Goal: Information Seeking & Learning: Learn about a topic

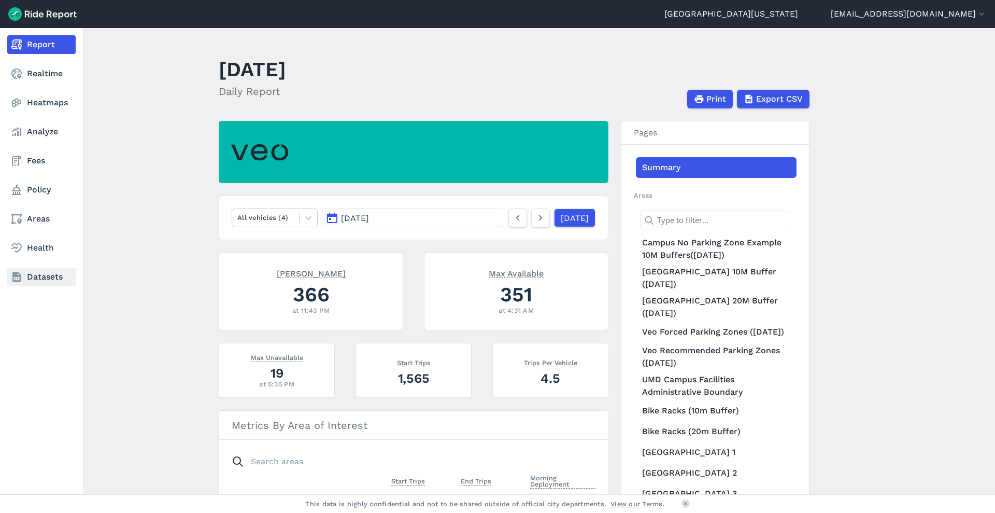
click at [20, 274] on use at bounding box center [16, 277] width 8 height 10
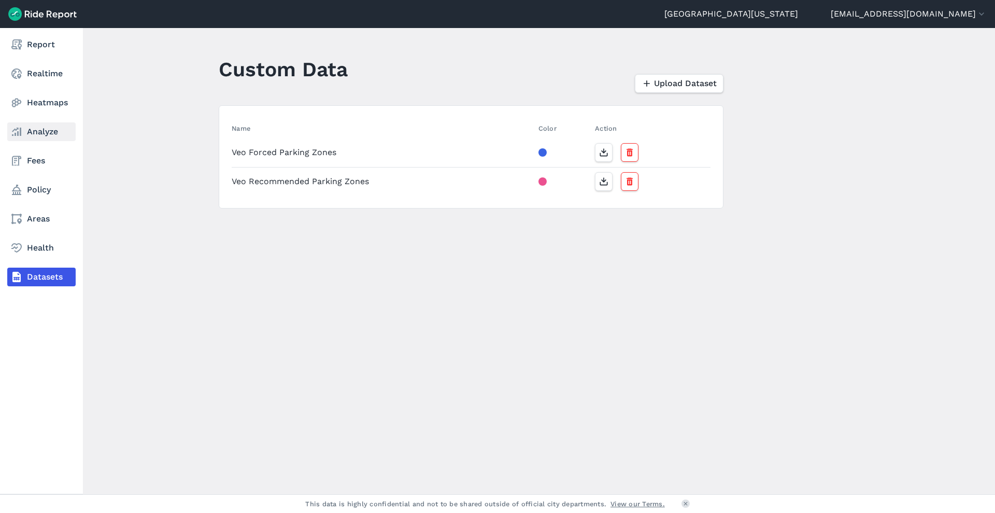
click at [53, 129] on link "Analyze" at bounding box center [41, 131] width 68 height 19
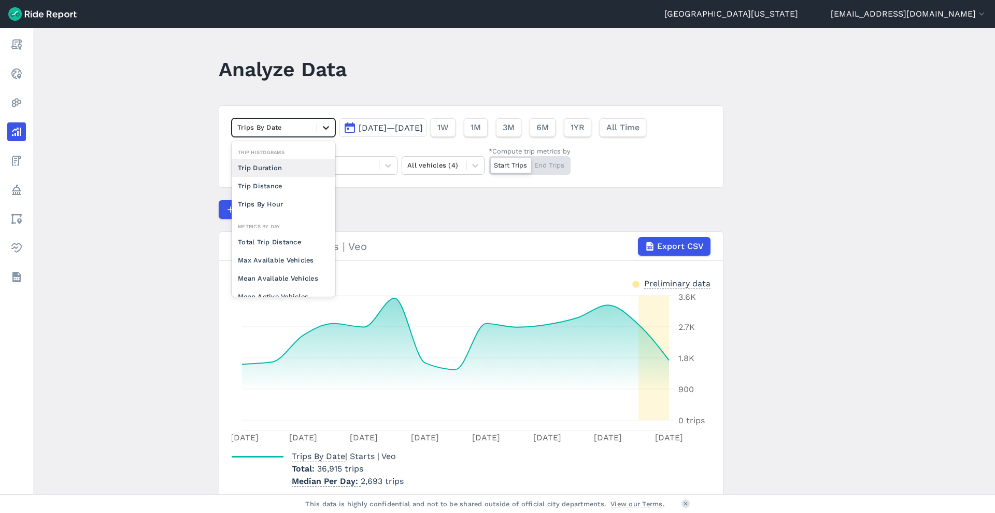
click at [319, 129] on div at bounding box center [326, 128] width 18 height 18
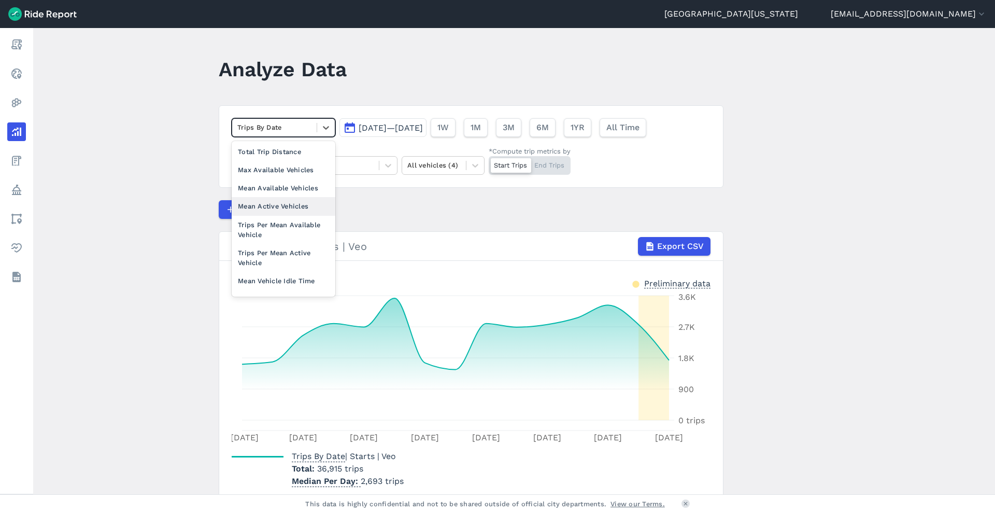
click at [290, 207] on div "Mean Active Vehicles" at bounding box center [284, 206] width 104 height 18
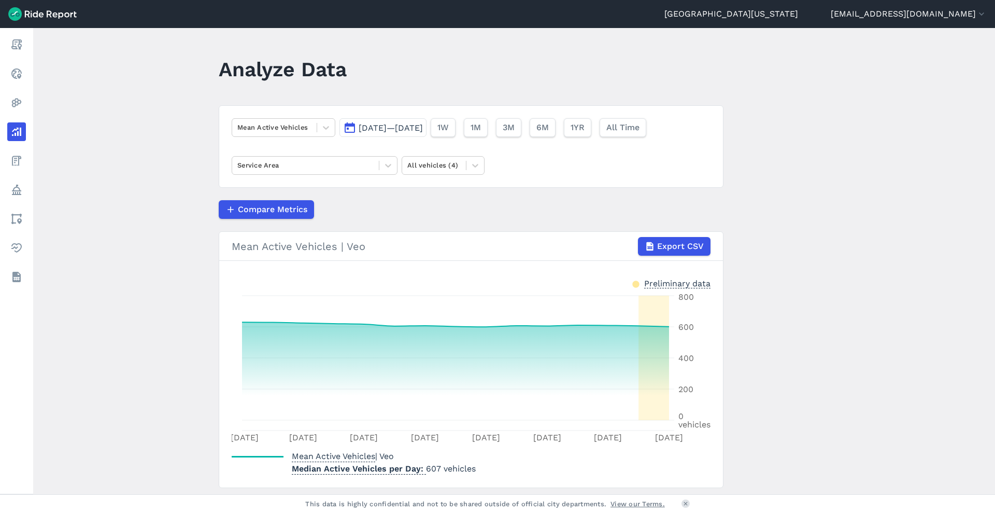
click at [397, 121] on button "[DATE]—[DATE]" at bounding box center [383, 127] width 87 height 19
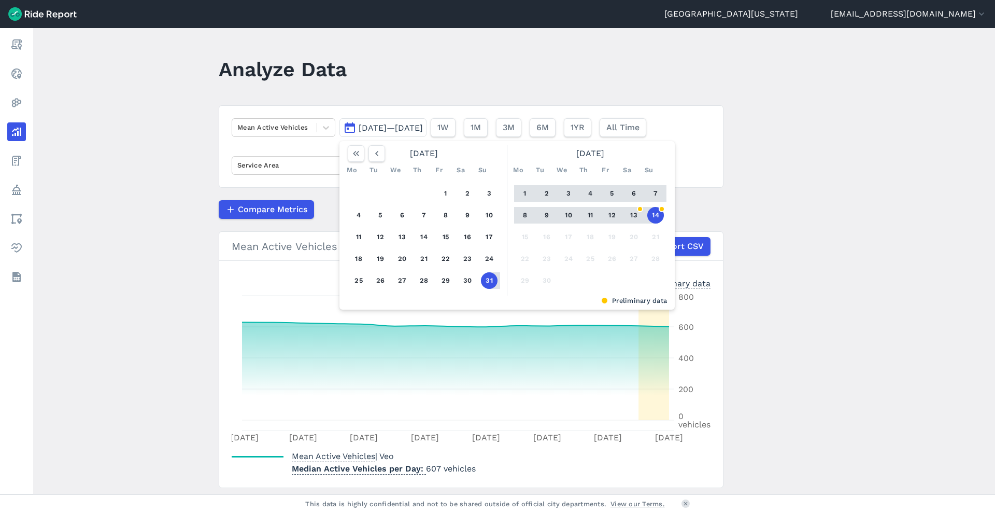
click at [397, 147] on div "[DATE]" at bounding box center [424, 153] width 161 height 17
click at [376, 152] on icon "button" at bounding box center [377, 153] width 10 height 10
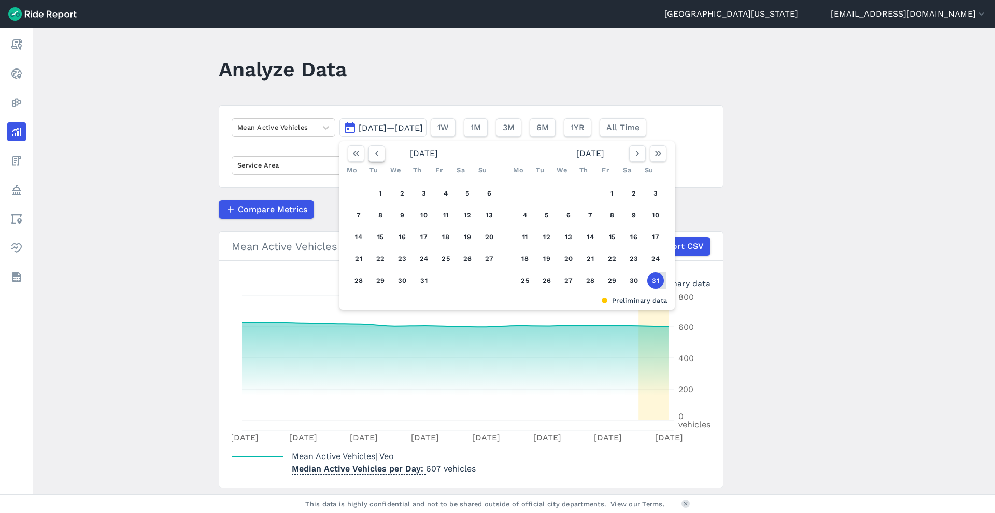
click at [376, 152] on icon "button" at bounding box center [377, 153] width 10 height 10
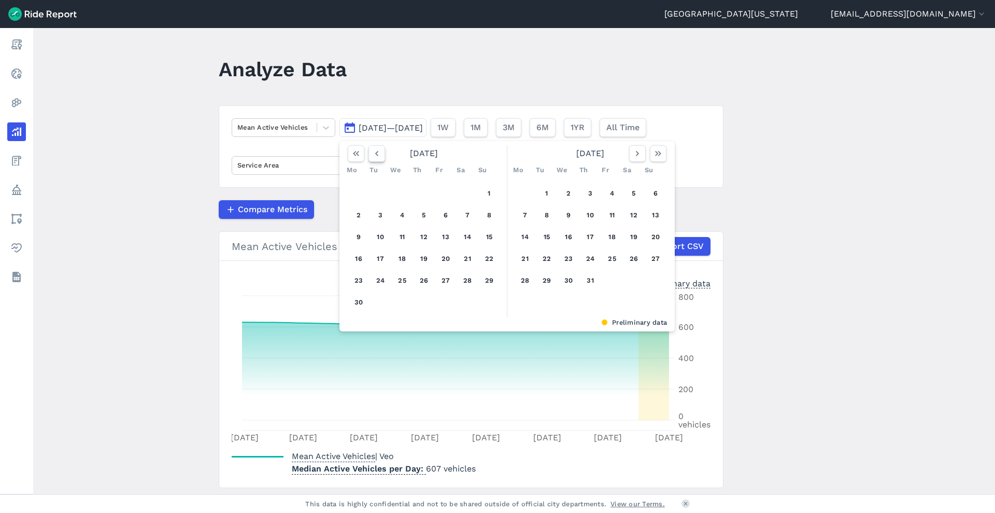
click at [376, 152] on icon "button" at bounding box center [377, 153] width 10 height 10
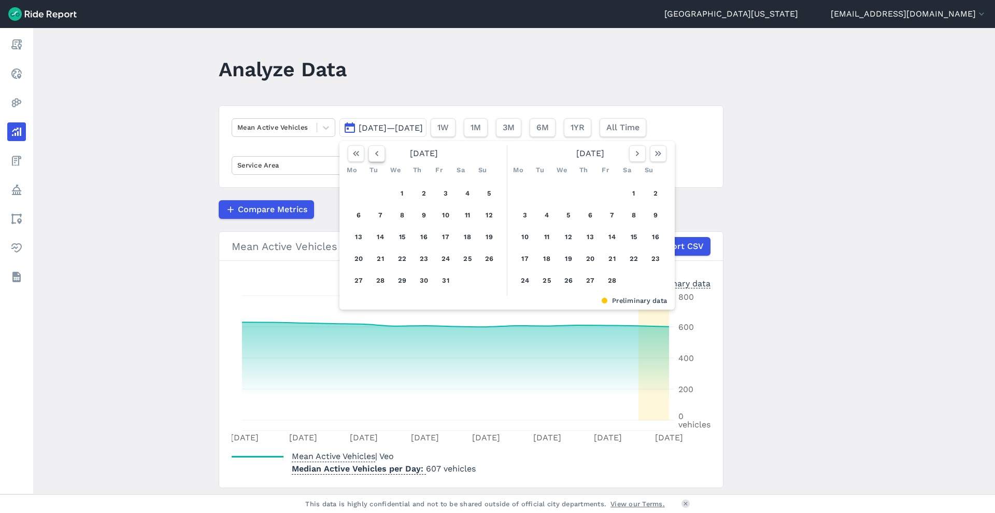
click at [376, 152] on icon "button" at bounding box center [377, 153] width 10 height 10
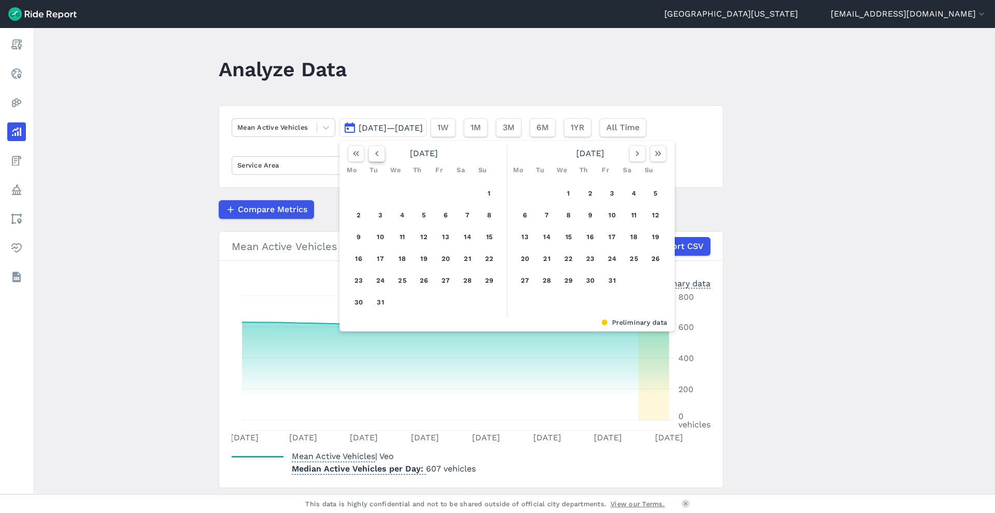
click at [376, 152] on icon "button" at bounding box center [377, 153] width 10 height 10
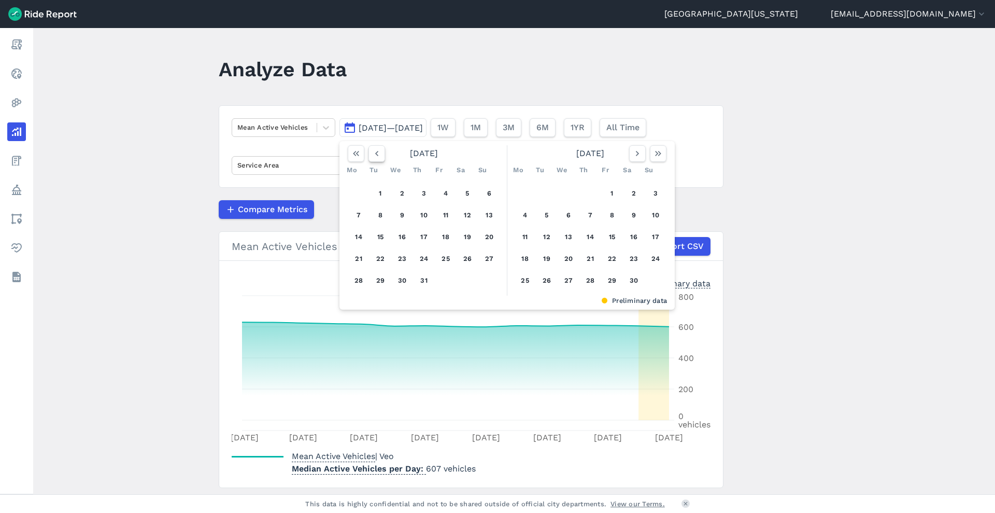
click at [376, 152] on icon "button" at bounding box center [377, 153] width 10 height 10
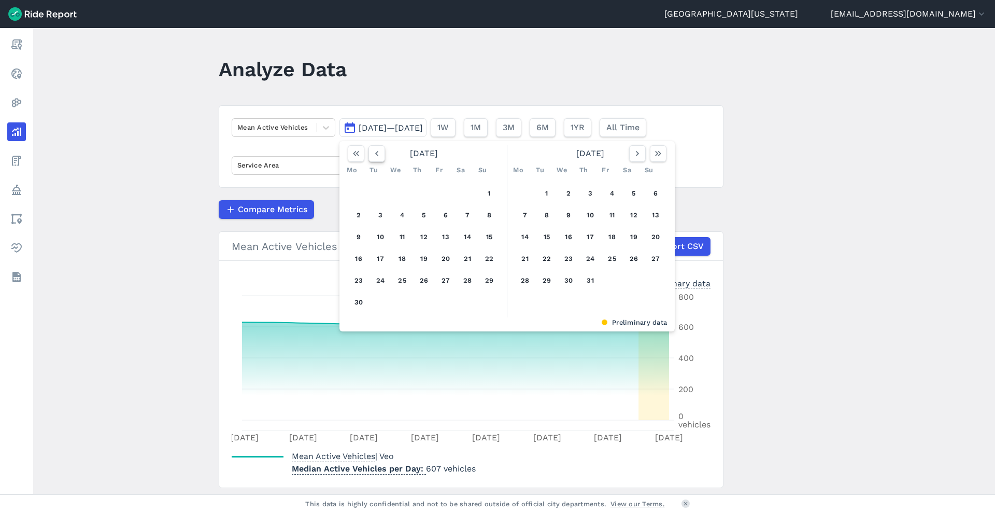
click at [376, 152] on icon "button" at bounding box center [377, 153] width 10 height 10
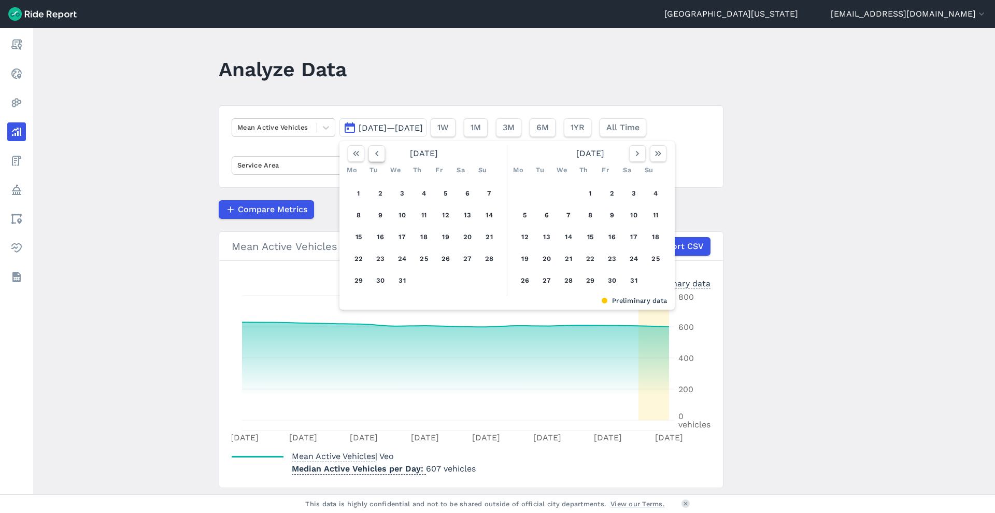
click at [376, 152] on icon "button" at bounding box center [377, 153] width 10 height 10
click at [397, 193] on button "1" at bounding box center [525, 193] width 17 height 17
click at [397, 158] on icon "button" at bounding box center [637, 153] width 10 height 10
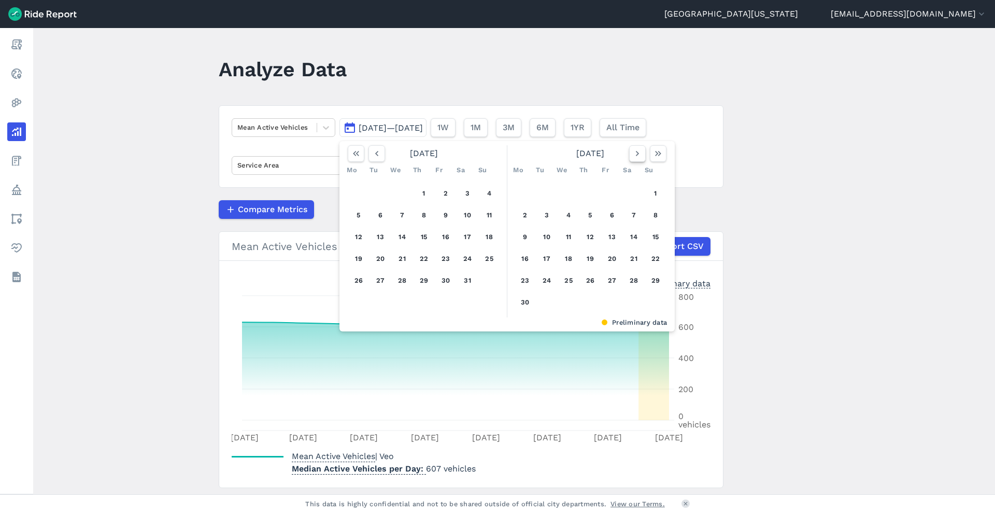
click at [397, 158] on icon "button" at bounding box center [637, 153] width 10 height 10
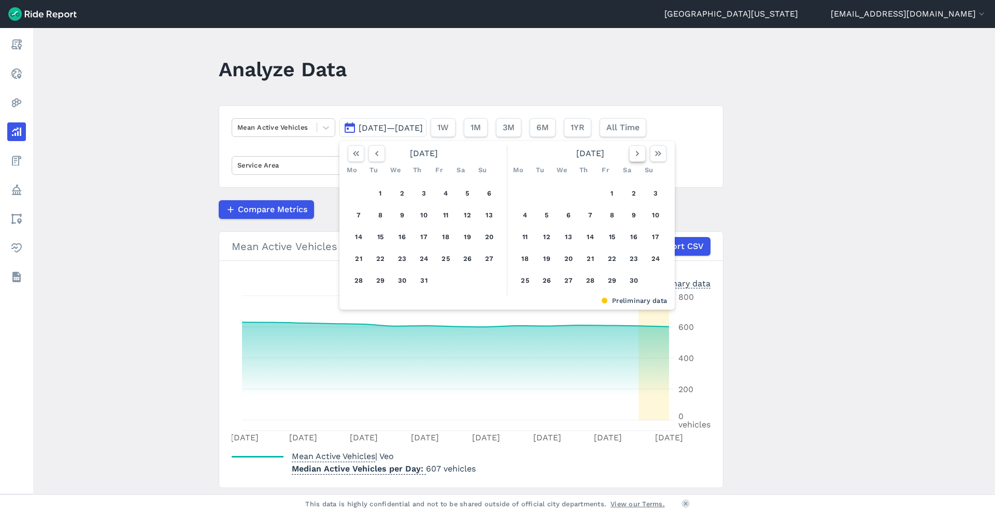
click at [397, 158] on icon "button" at bounding box center [637, 153] width 10 height 10
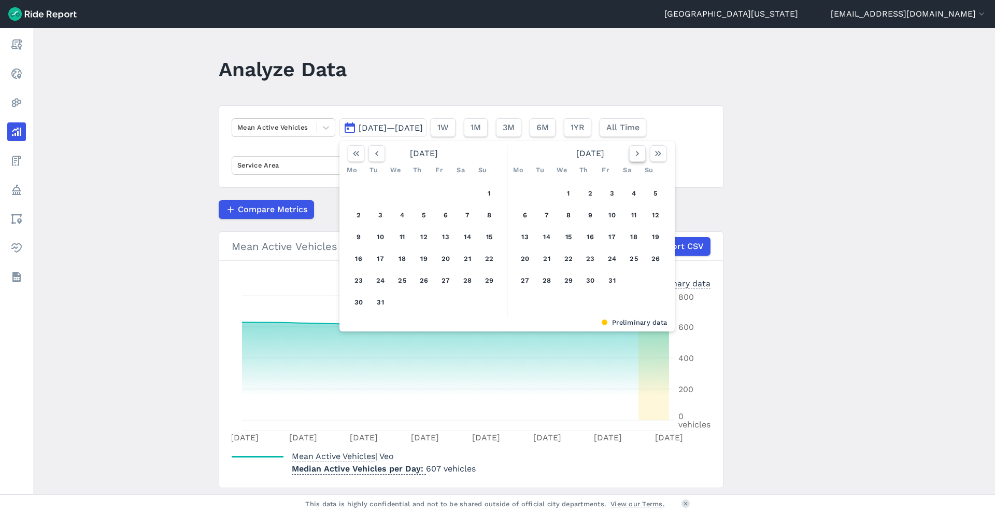
click at [397, 158] on icon "button" at bounding box center [637, 153] width 10 height 10
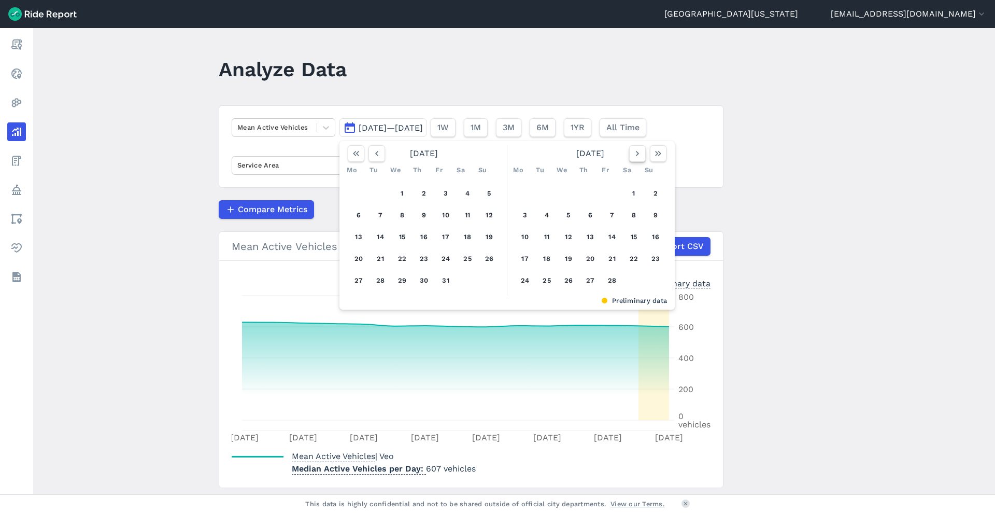
click at [397, 158] on icon "button" at bounding box center [637, 153] width 10 height 10
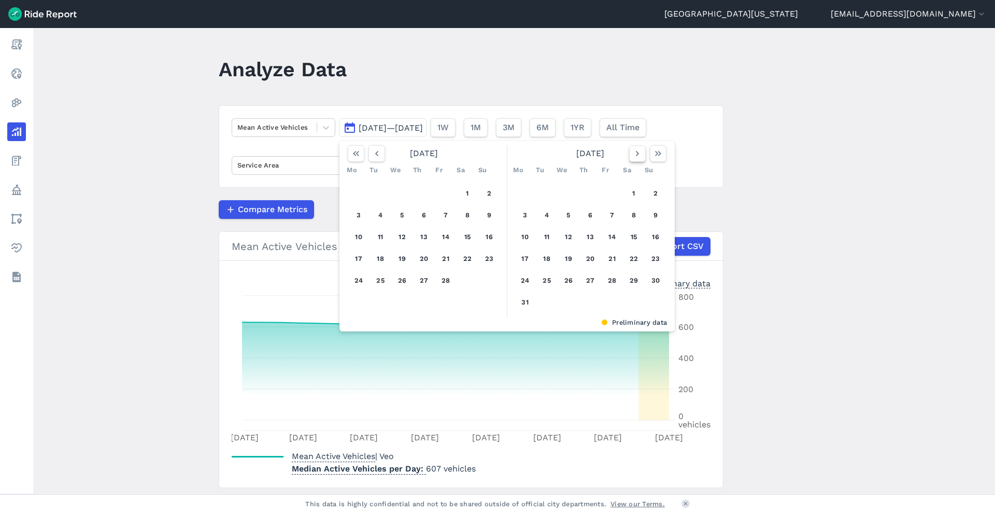
click at [397, 158] on icon "button" at bounding box center [637, 153] width 10 height 10
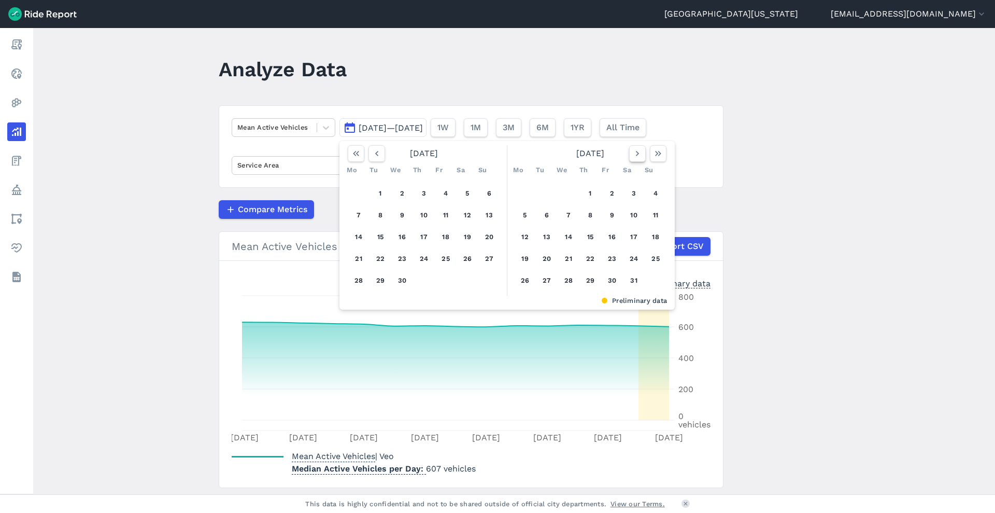
click at [397, 158] on icon "button" at bounding box center [637, 153] width 10 height 10
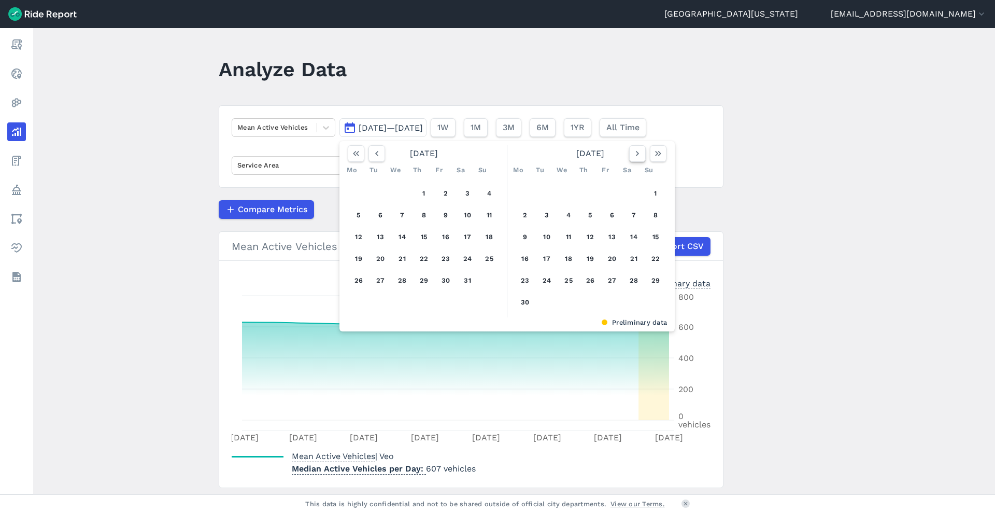
click at [397, 158] on icon "button" at bounding box center [637, 153] width 10 height 10
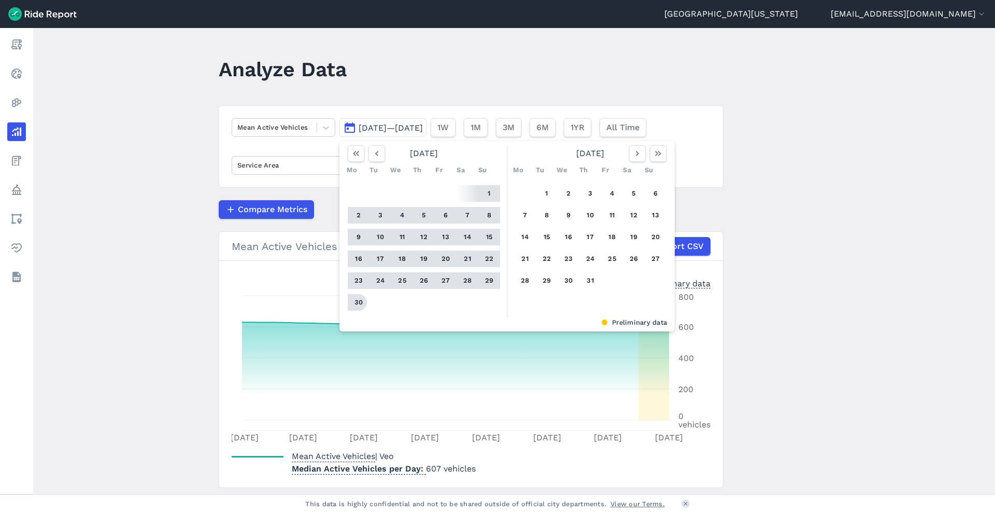
click at [361, 296] on button "30" at bounding box center [358, 302] width 17 height 17
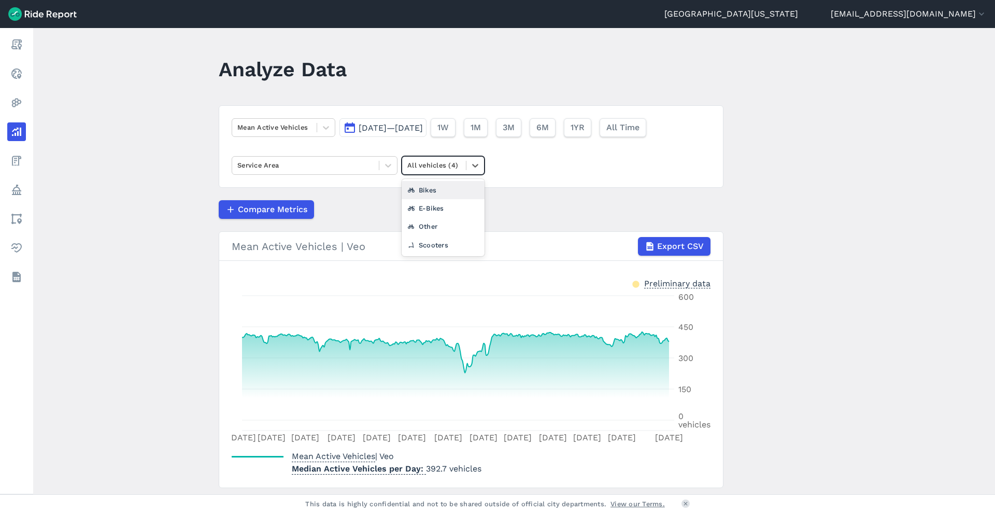
click at [397, 170] on div at bounding box center [433, 165] width 53 height 12
click at [397, 224] on article "Mean Active Vehicles [DATE]—[DATE] 1W 1M 3M 6M 1YR All Time Service Area All ve…" at bounding box center [471, 296] width 505 height 383
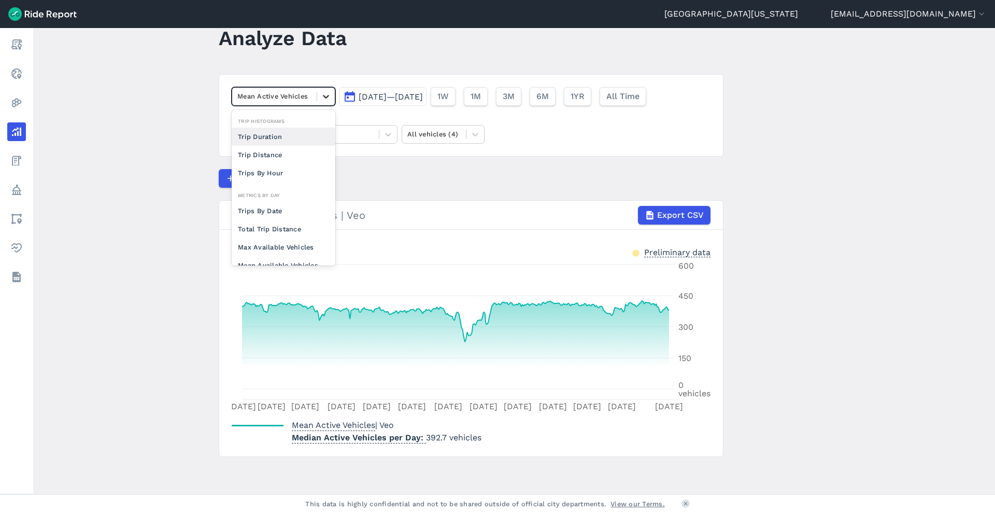
click at [328, 103] on div at bounding box center [326, 97] width 18 height 18
click at [279, 193] on div "Max Available Vehicles" at bounding box center [284, 194] width 104 height 18
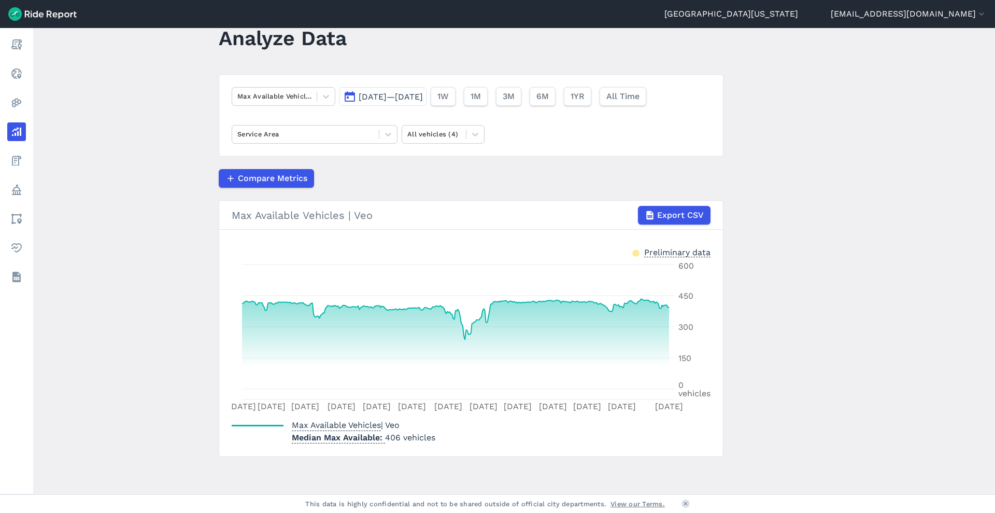
click at [397, 101] on span "[DATE]—[DATE]" at bounding box center [391, 97] width 64 height 10
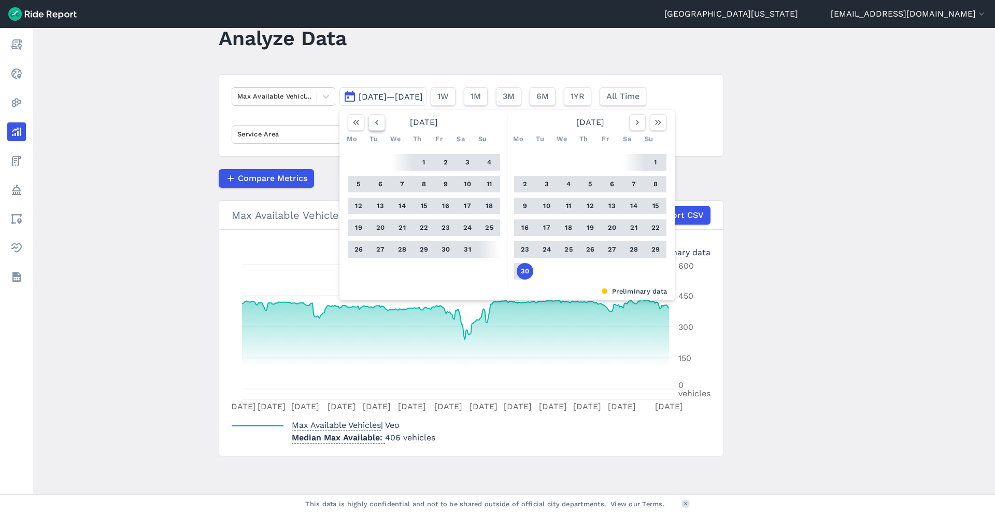
click at [376, 114] on button "button" at bounding box center [377, 122] width 17 height 17
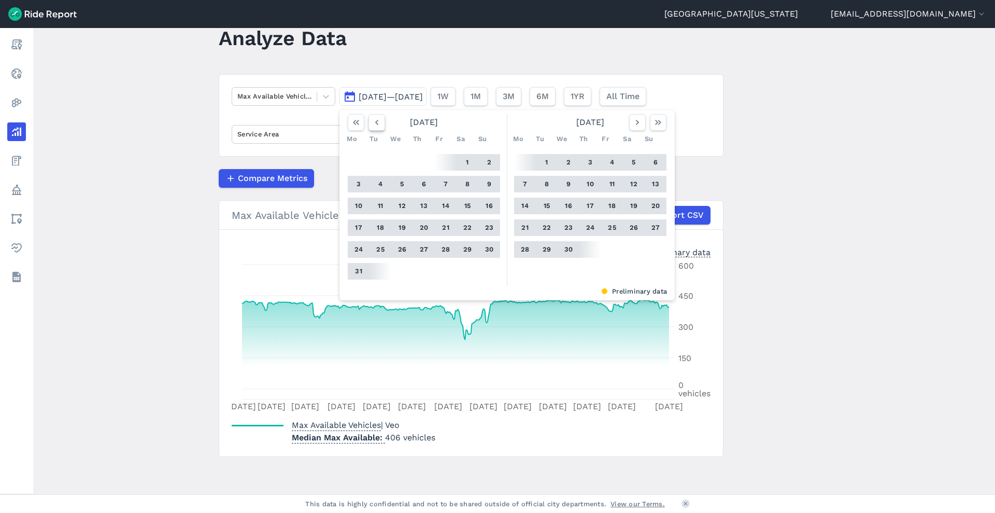
click at [376, 114] on button "button" at bounding box center [377, 122] width 17 height 17
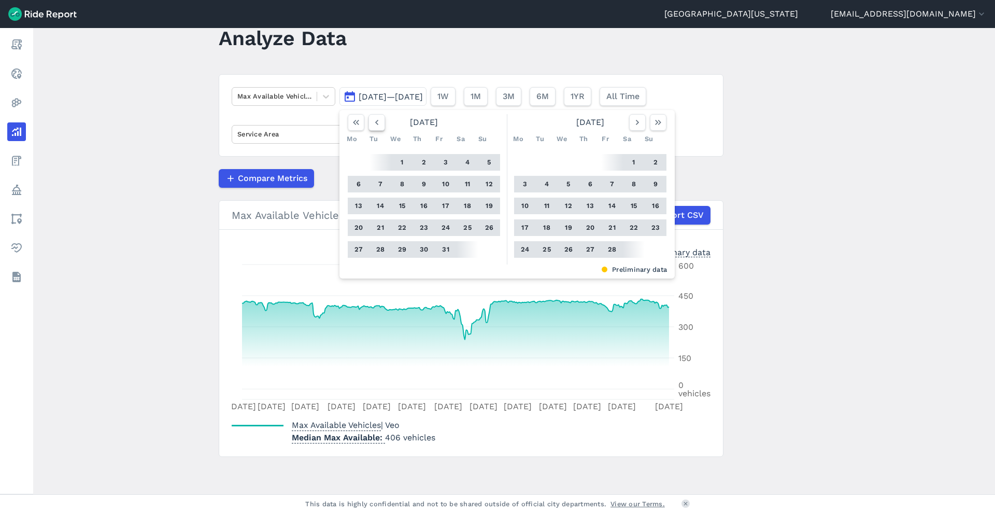
click at [376, 114] on button "button" at bounding box center [377, 122] width 17 height 17
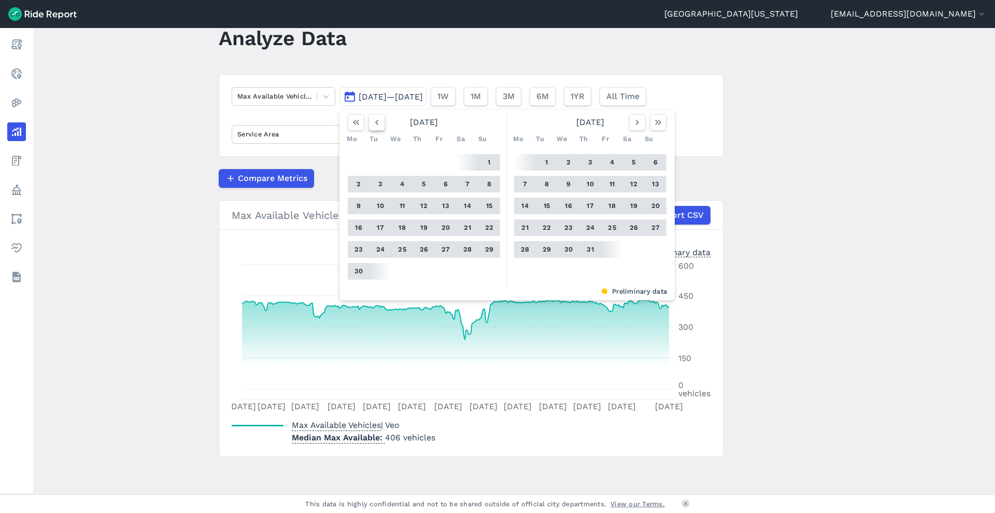
click at [376, 114] on button "button" at bounding box center [377, 122] width 17 height 17
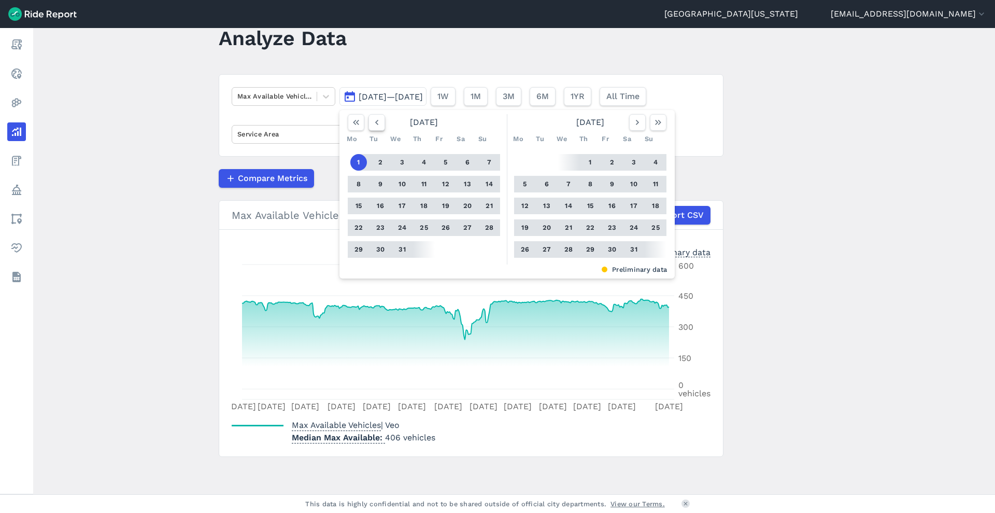
click at [376, 114] on button "button" at bounding box center [377, 122] width 17 height 17
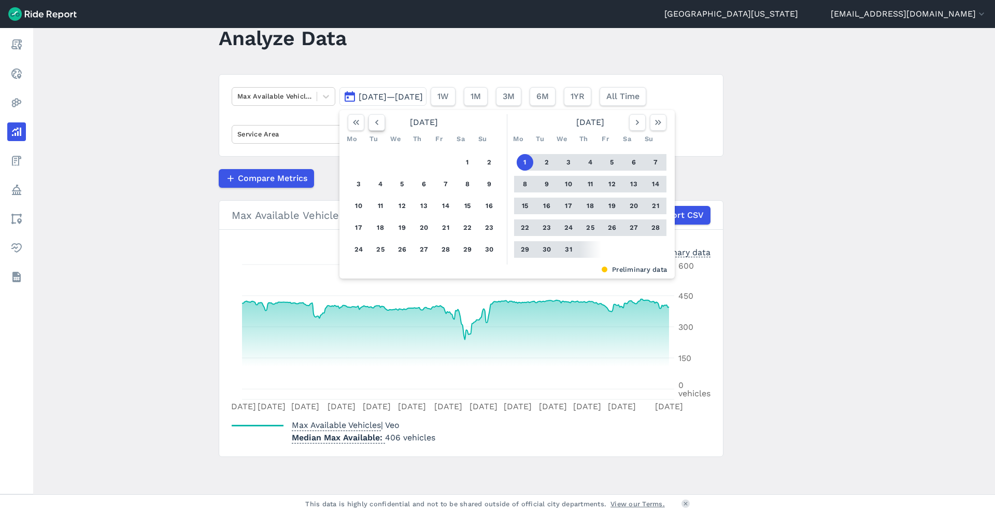
click at [376, 114] on button "button" at bounding box center [377, 122] width 17 height 17
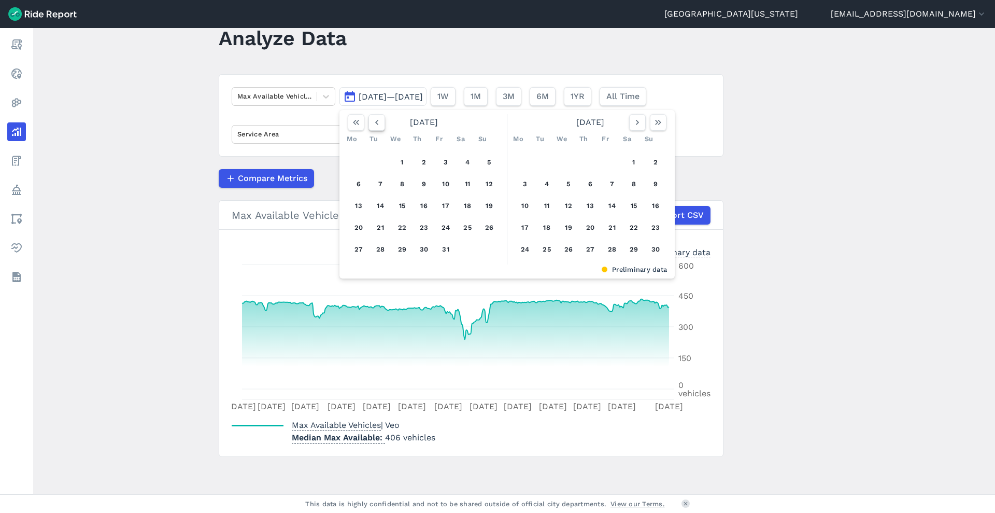
click at [376, 114] on button "button" at bounding box center [377, 122] width 17 height 17
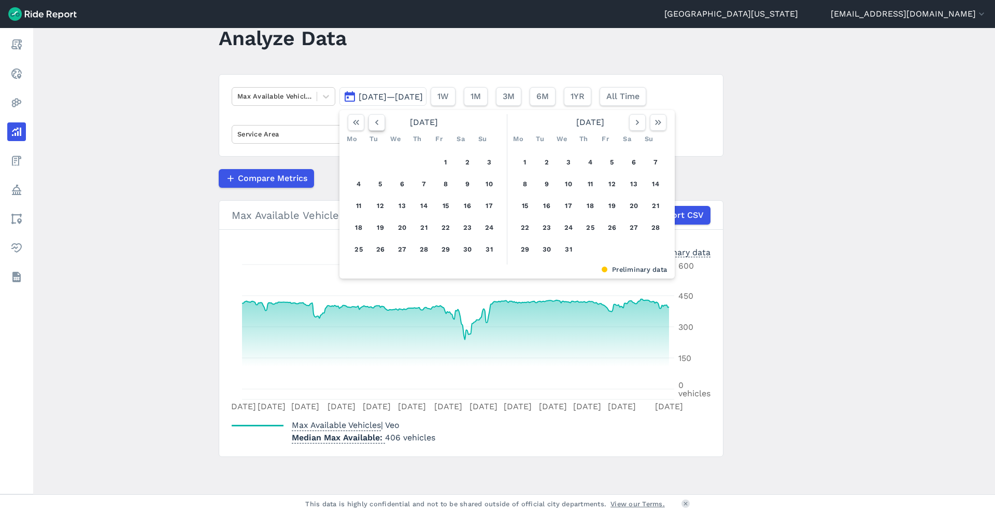
click at [376, 114] on button "button" at bounding box center [377, 122] width 17 height 17
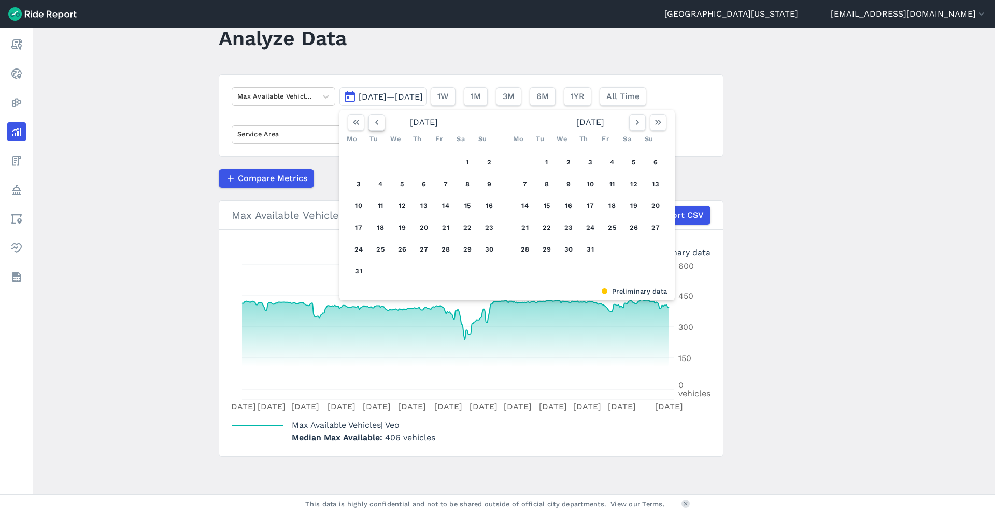
click at [376, 114] on button "button" at bounding box center [377, 122] width 17 height 17
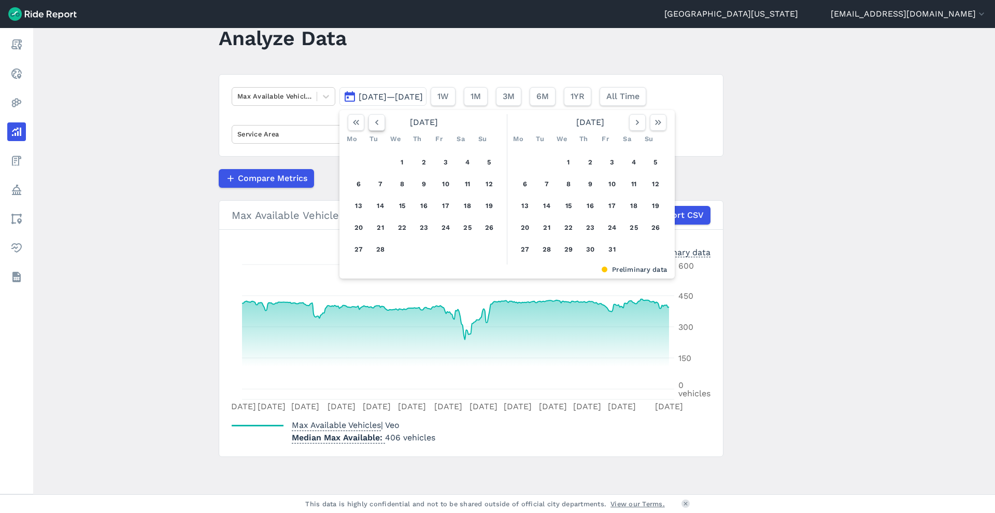
click at [376, 114] on button "button" at bounding box center [377, 122] width 17 height 17
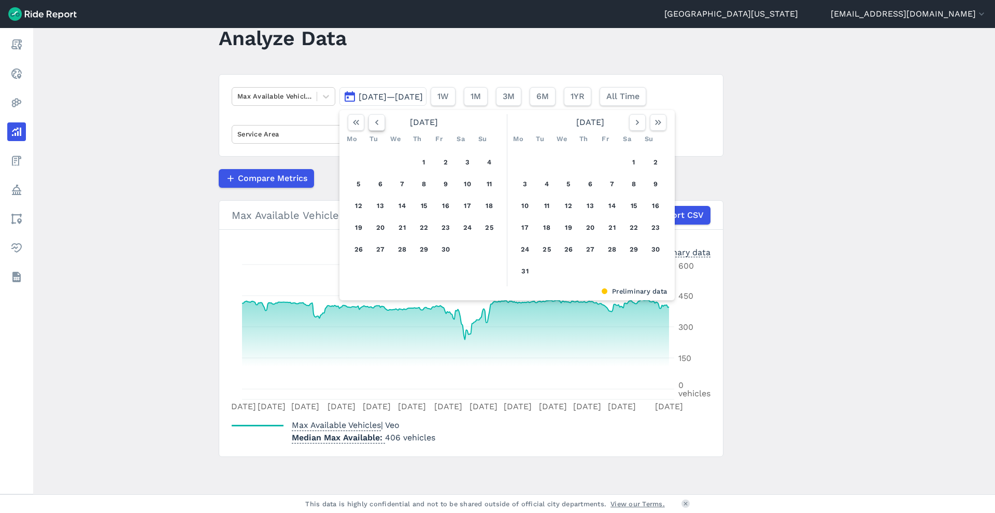
click at [376, 114] on button "button" at bounding box center [377, 122] width 17 height 17
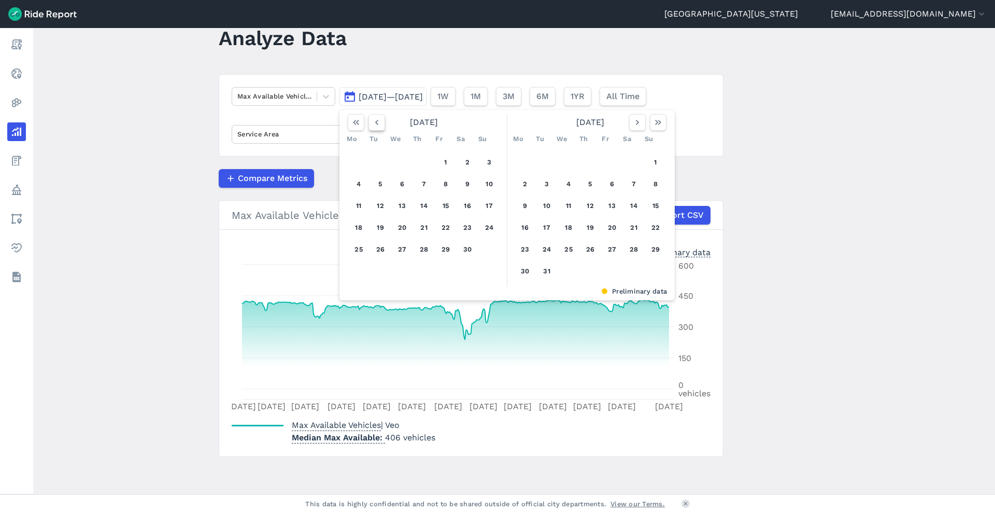
click at [376, 114] on button "button" at bounding box center [377, 122] width 17 height 17
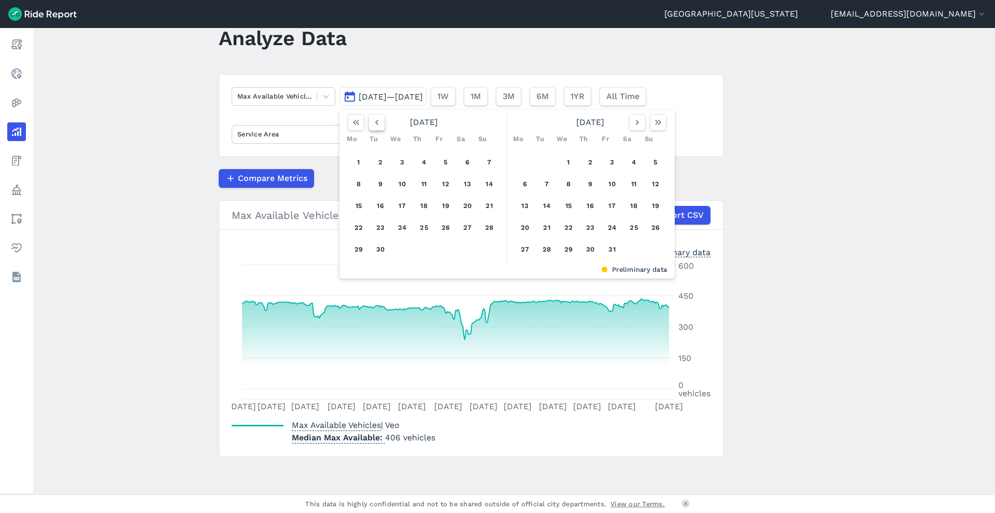
click at [376, 114] on button "button" at bounding box center [377, 122] width 17 height 17
click at [397, 161] on button "1" at bounding box center [489, 162] width 17 height 17
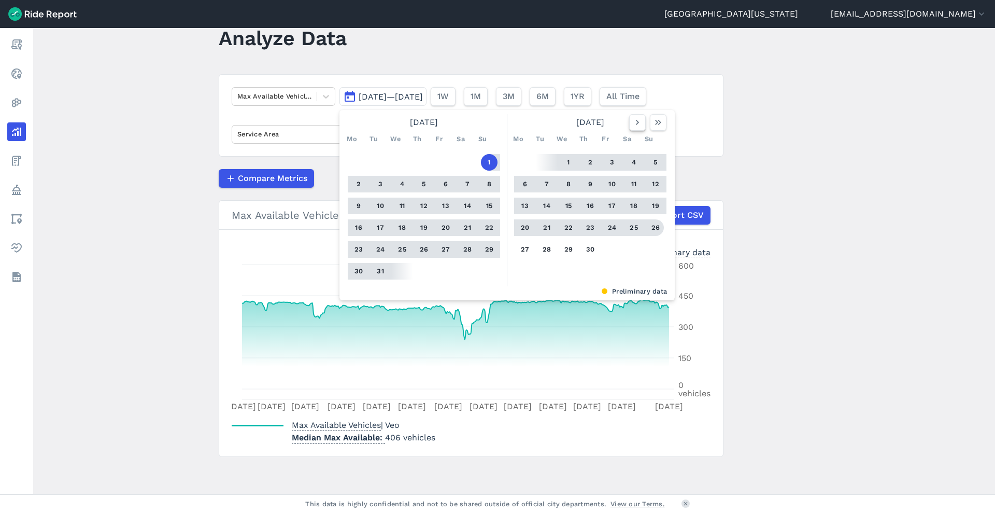
click at [397, 121] on icon "button" at bounding box center [637, 122] width 10 height 10
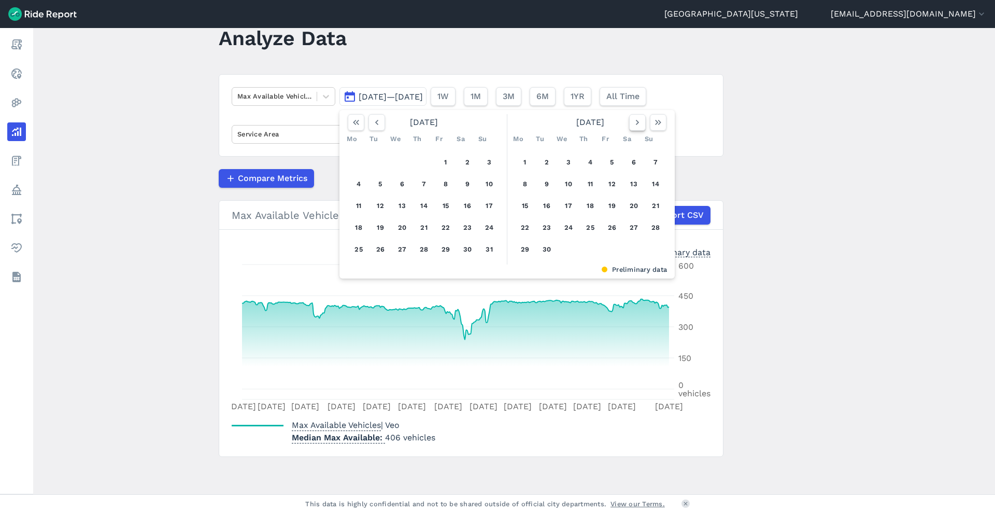
click at [397, 121] on icon "button" at bounding box center [637, 122] width 10 height 10
drag, startPoint x: 634, startPoint y: 121, endPoint x: 668, endPoint y: 100, distance: 40.1
click at [397, 100] on div "[DATE]—[DATE] [DATE] Mo Tu We Th Fr Sa Su 1 2 3 4 5 6 7 8 9 10 11 12 13 14 15 1…" at bounding box center [495, 94] width 311 height 23
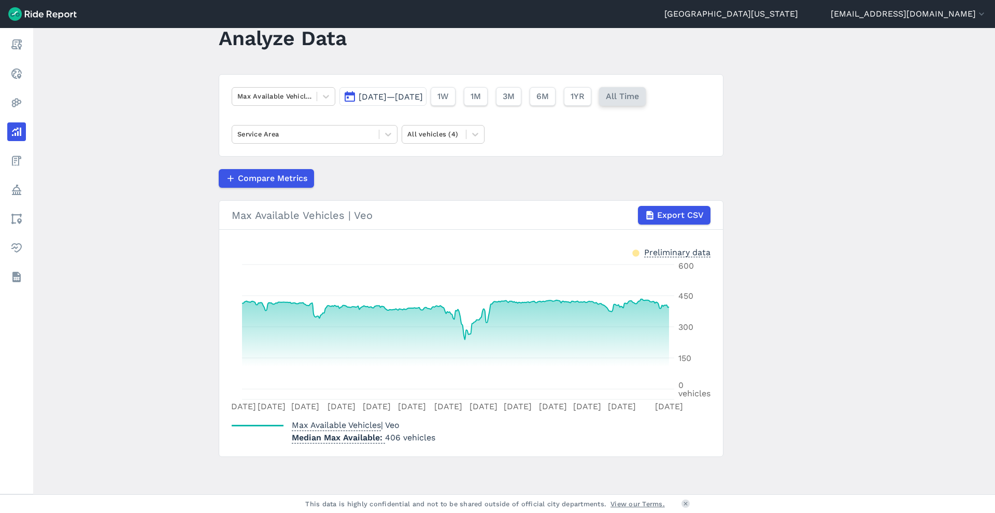
click at [397, 100] on span "All Time" at bounding box center [622, 96] width 33 height 12
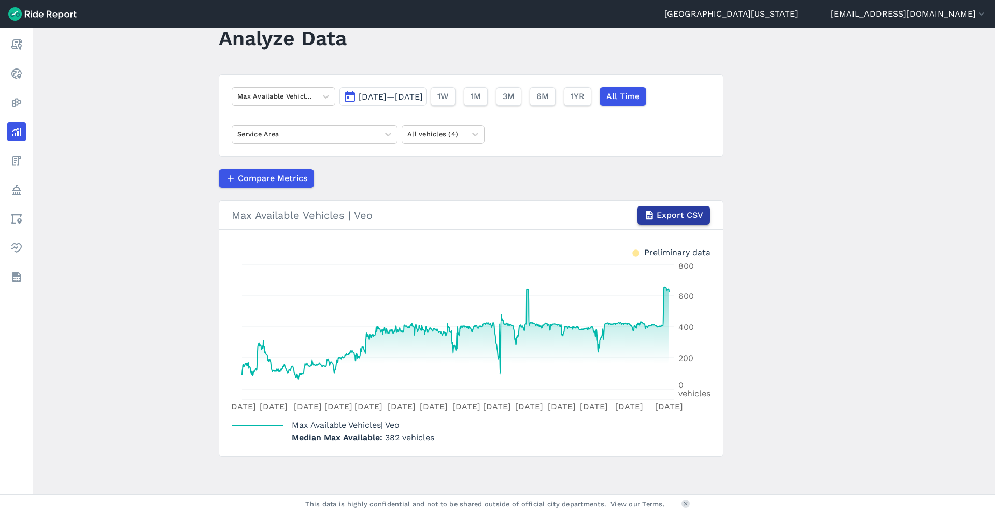
click at [397, 221] on button "Export CSV" at bounding box center [674, 215] width 73 height 19
click at [397, 261] on main "Analyze Data Max Available Vehicles [DATE]—[DATE] 1W 1M 3M 6M 1YR All Time Serv…" at bounding box center [514, 261] width 962 height 466
click at [101, 285] on main "Analyze Data Max Available Vehicles [DATE]—[DATE] 1W 1M 3M 6M 1YR All Time Serv…" at bounding box center [514, 261] width 962 height 466
click at [328, 97] on icon at bounding box center [326, 96] width 10 height 10
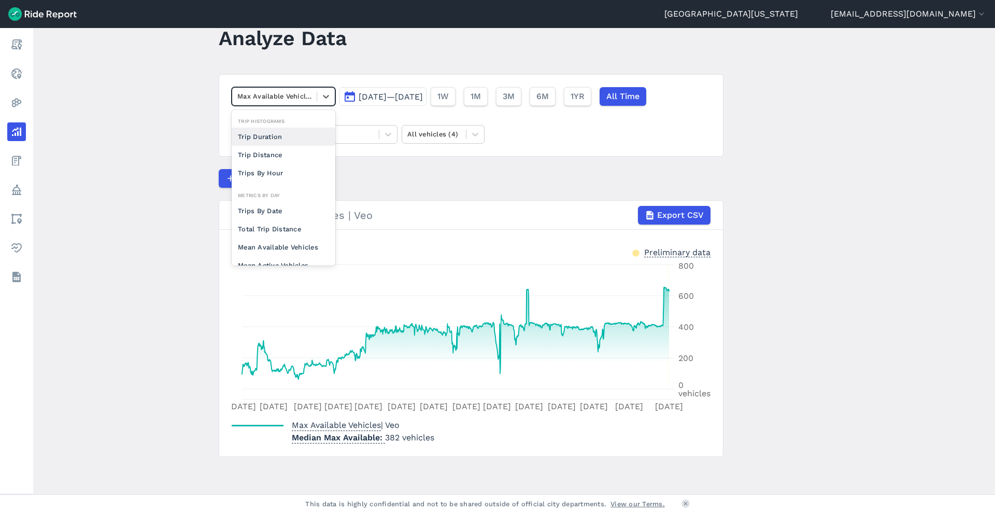
click at [304, 142] on div "Trip Duration" at bounding box center [284, 137] width 104 height 18
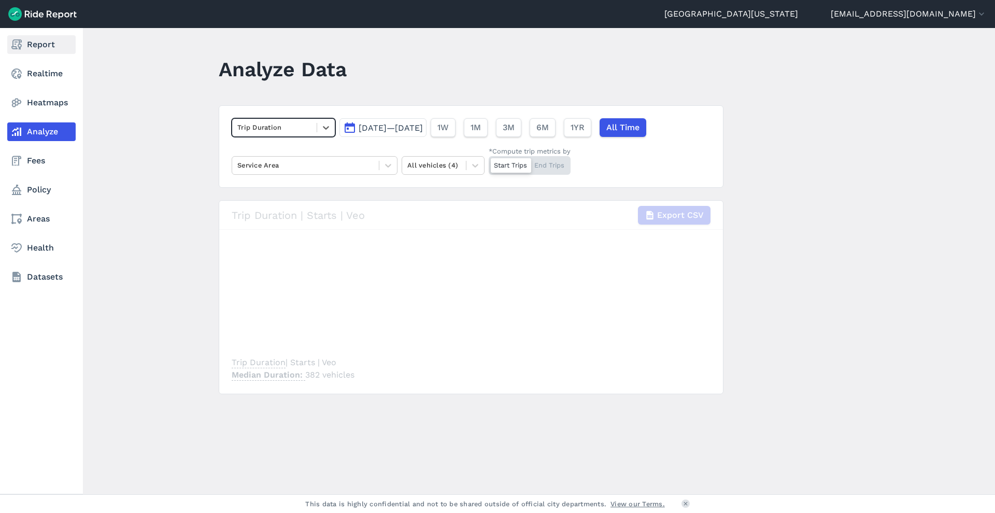
click at [44, 49] on link "Report" at bounding box center [41, 44] width 68 height 19
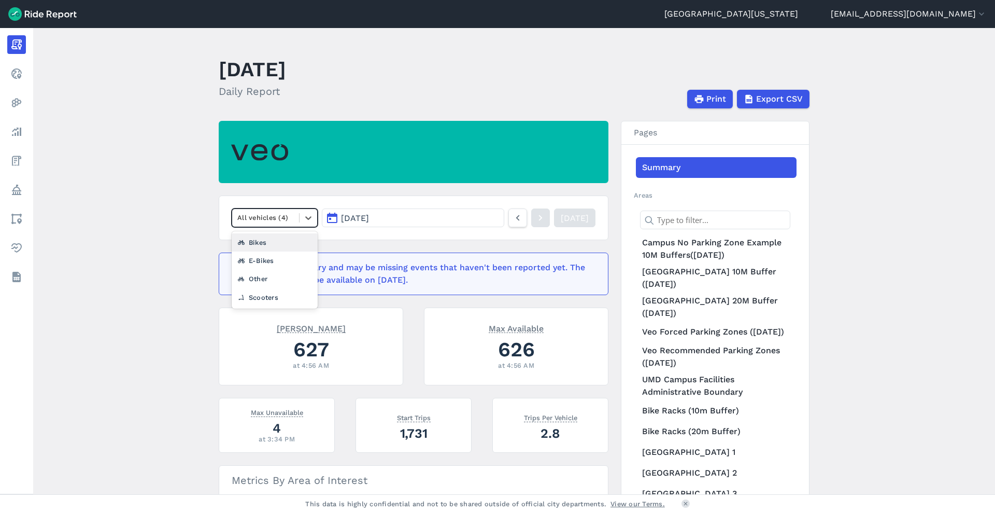
click at [287, 213] on div at bounding box center [265, 218] width 57 height 12
click at [397, 199] on nav "All vehicles (4) [DATE] [DATE]" at bounding box center [414, 217] width 390 height 45
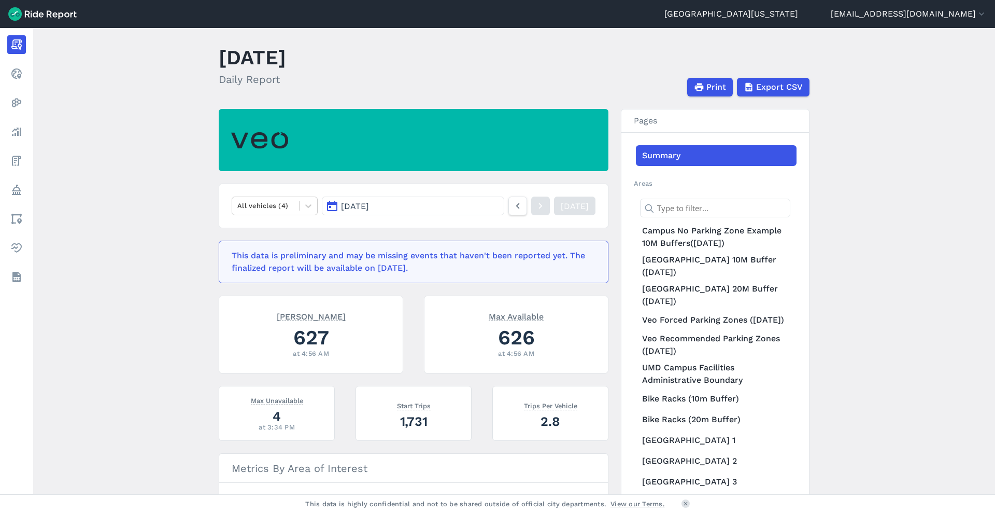
scroll to position [2, 0]
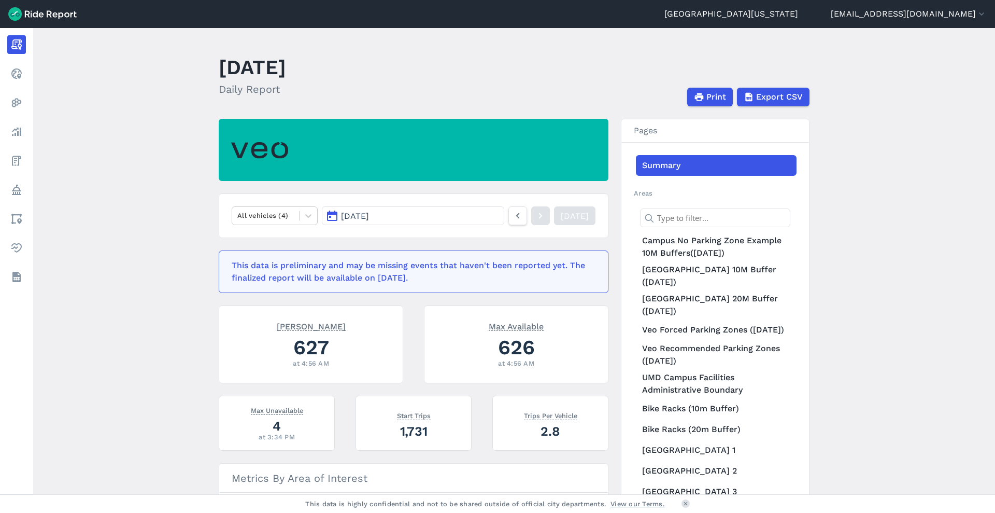
click at [397, 162] on link "Summary" at bounding box center [716, 165] width 161 height 21
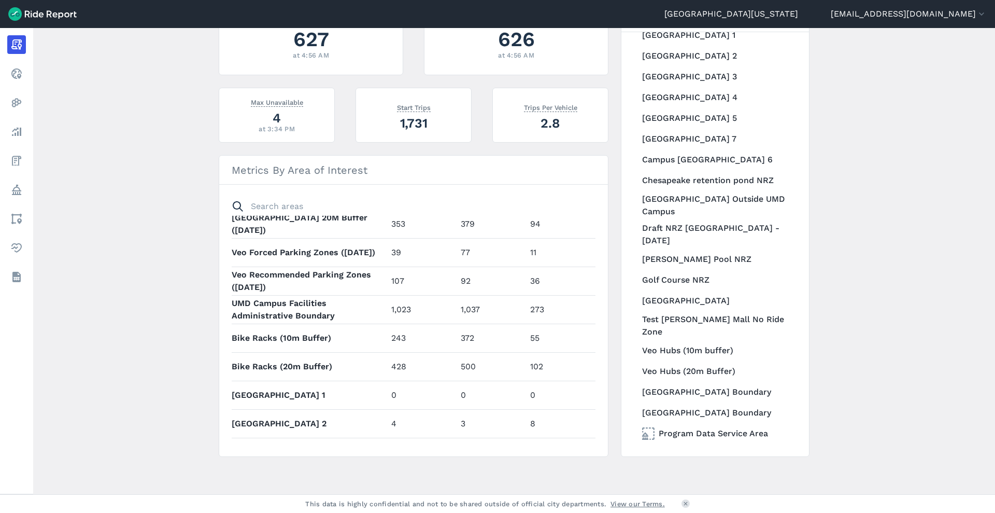
scroll to position [0, 0]
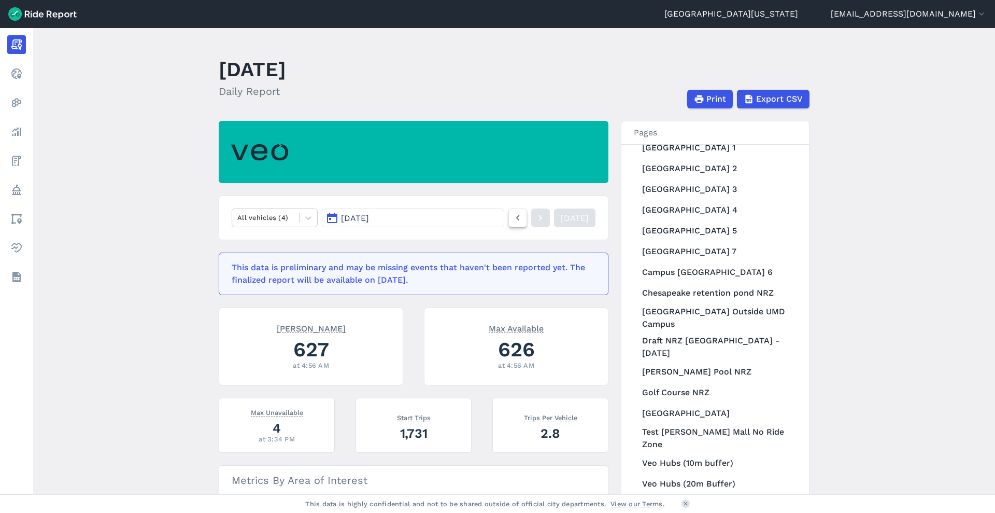
click at [397, 219] on icon at bounding box center [517, 218] width 11 height 12
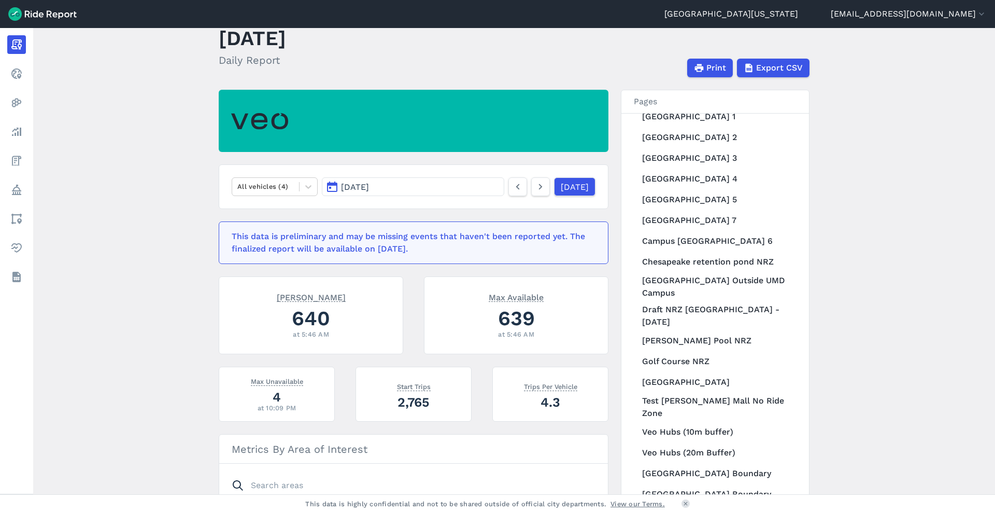
scroll to position [26, 0]
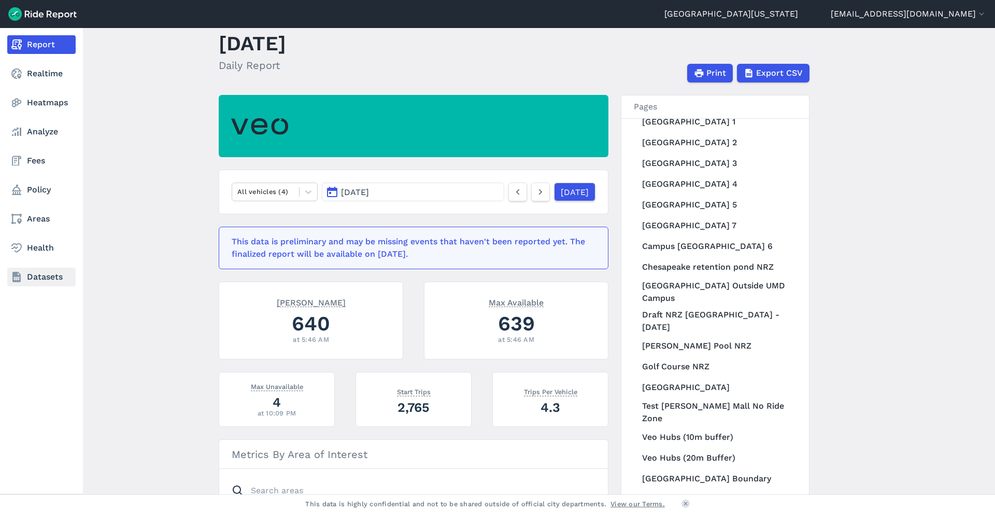
click at [59, 276] on link "Datasets" at bounding box center [41, 277] width 68 height 19
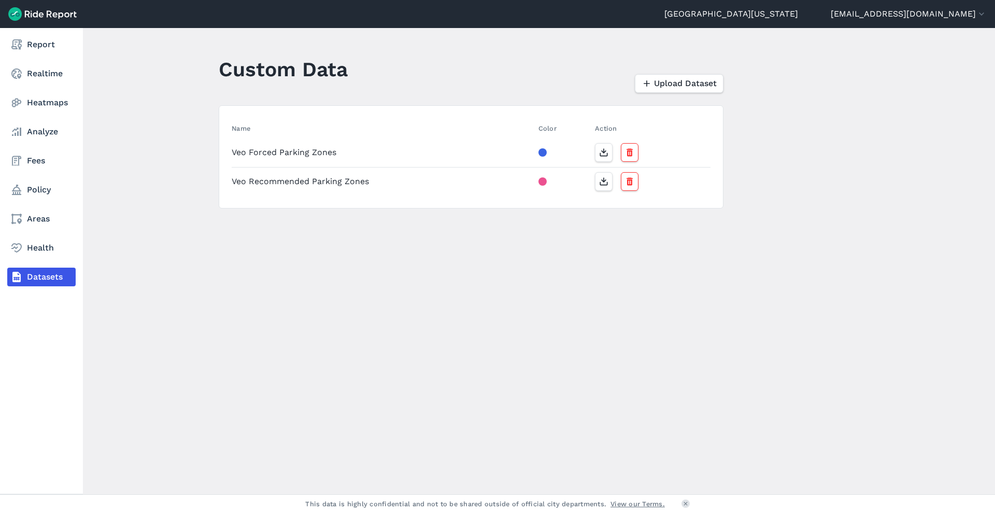
click at [46, 120] on nav "Report Realtime Heatmaps Analyze Fees Policy Areas Health Datasets" at bounding box center [41, 160] width 83 height 265
click at [46, 125] on link "Analyze" at bounding box center [41, 131] width 68 height 19
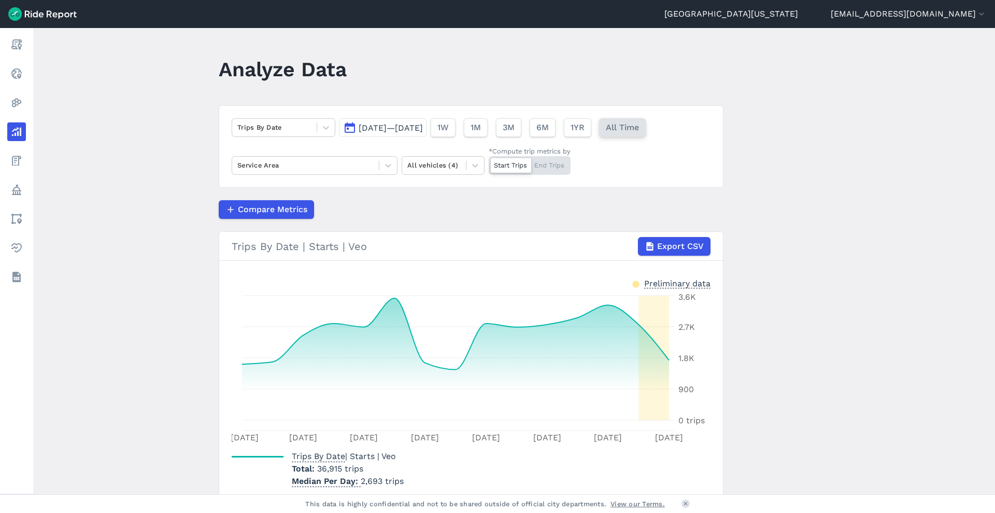
click at [397, 128] on span "All Time" at bounding box center [622, 127] width 33 height 12
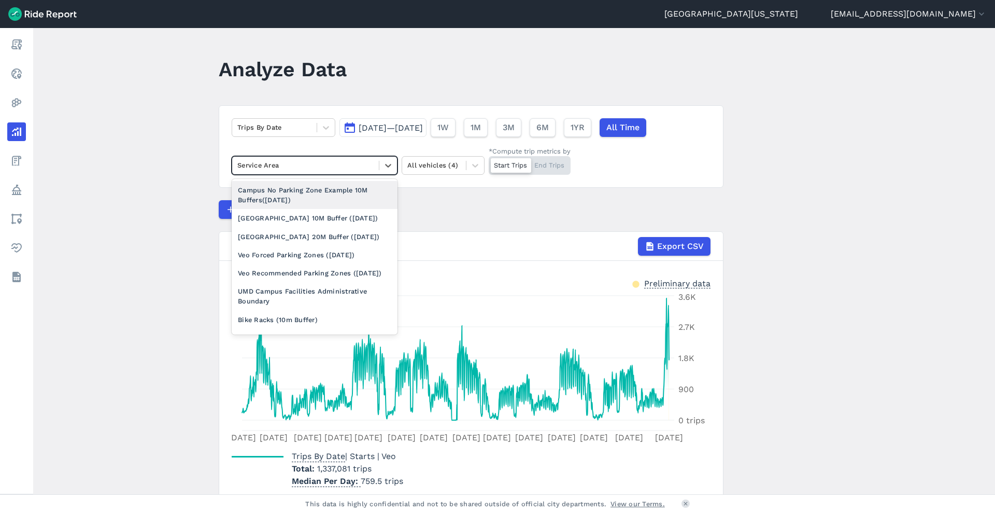
click at [342, 171] on div "Service Area" at bounding box center [305, 165] width 147 height 16
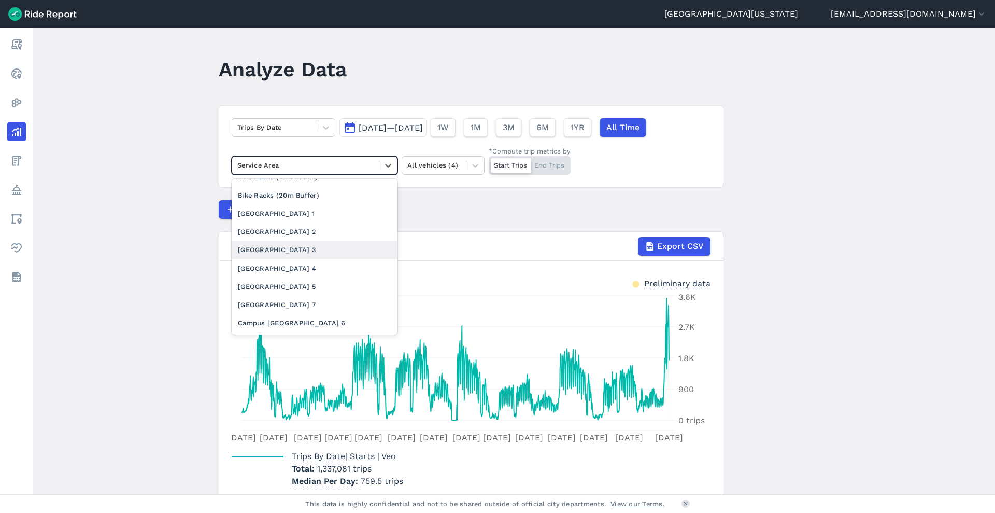
scroll to position [133, 0]
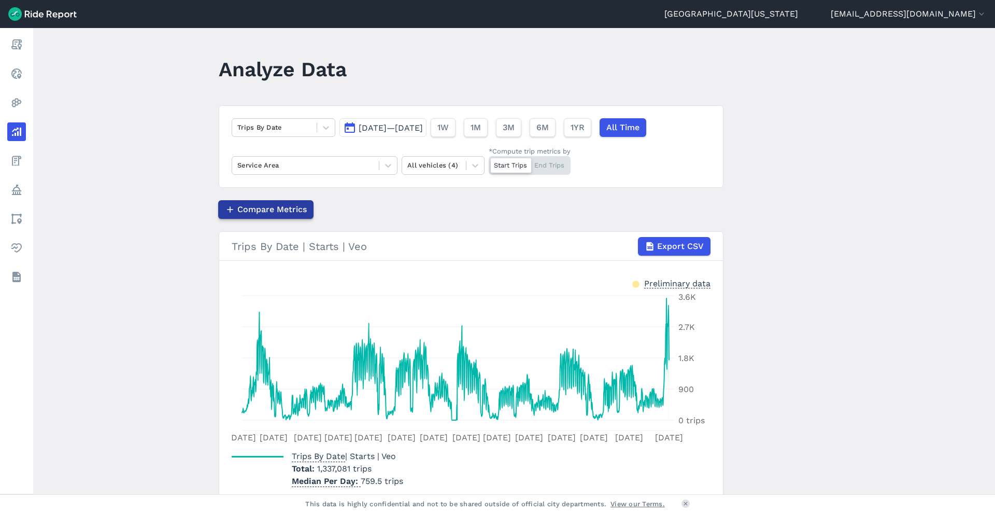
drag, startPoint x: 341, startPoint y: 222, endPoint x: 292, endPoint y: 206, distance: 51.8
click at [292, 206] on span "Compare Metrics" at bounding box center [271, 209] width 69 height 12
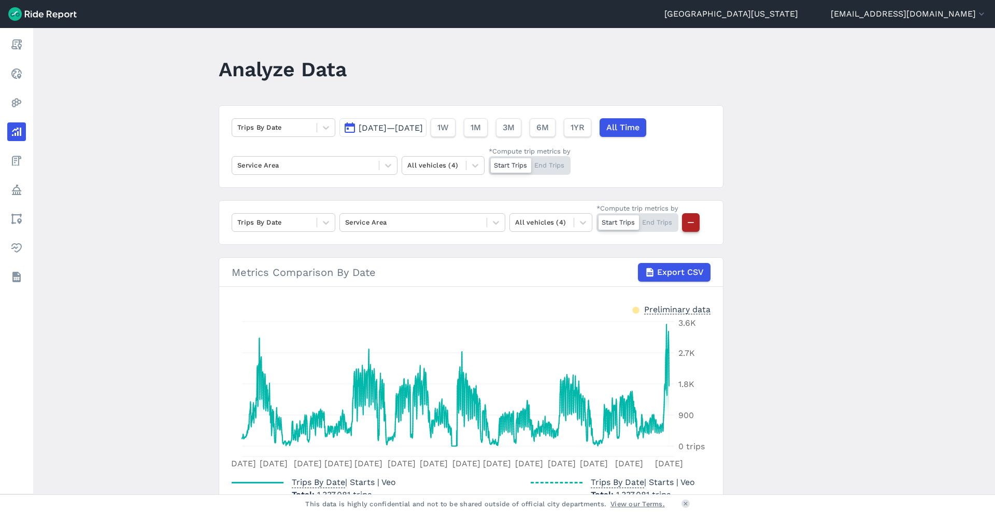
click at [397, 221] on icon "button" at bounding box center [691, 222] width 10 height 10
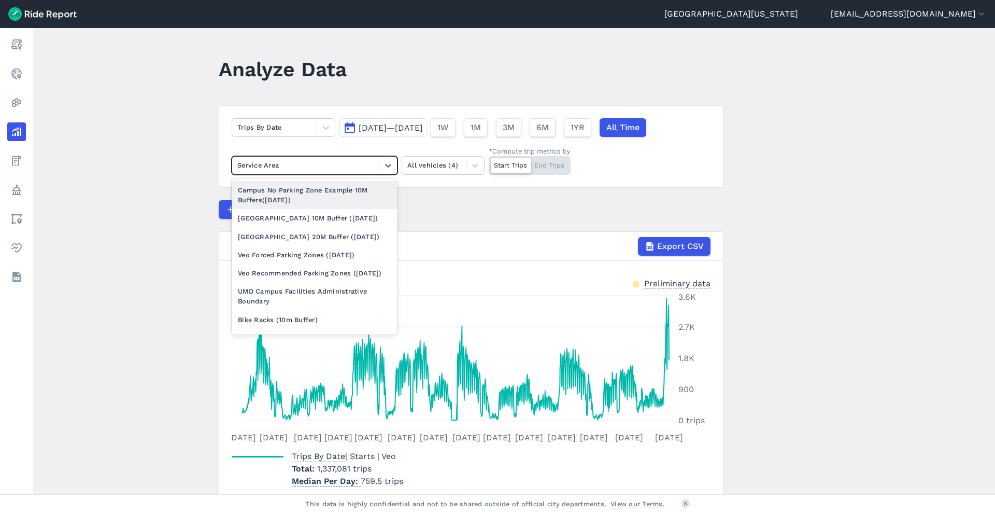
click at [365, 171] on div "Service Area" at bounding box center [305, 165] width 147 height 16
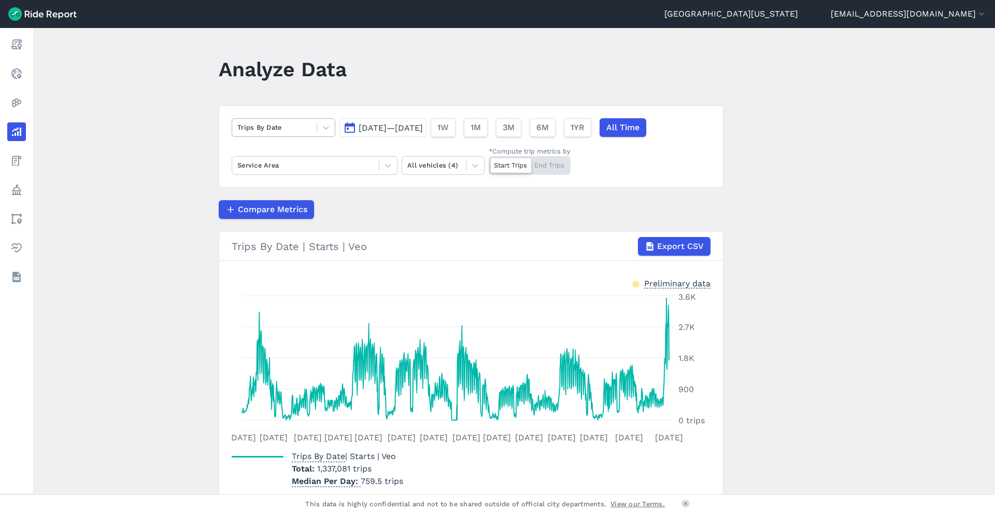
drag, startPoint x: 198, startPoint y: 136, endPoint x: 268, endPoint y: 129, distance: 70.3
click at [268, 129] on main "Analyze Data Trips By Date [DATE]—[DATE] 1W 1M 3M 6M 1YR All Time Service Area …" at bounding box center [514, 261] width 962 height 466
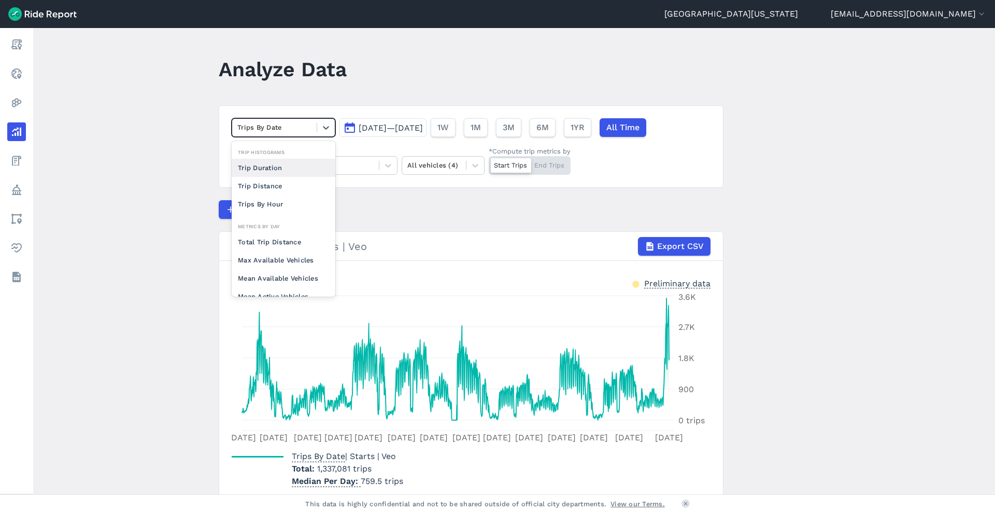
click at [268, 129] on div at bounding box center [274, 127] width 74 height 12
click at [293, 171] on div "Trip Duration" at bounding box center [284, 168] width 104 height 18
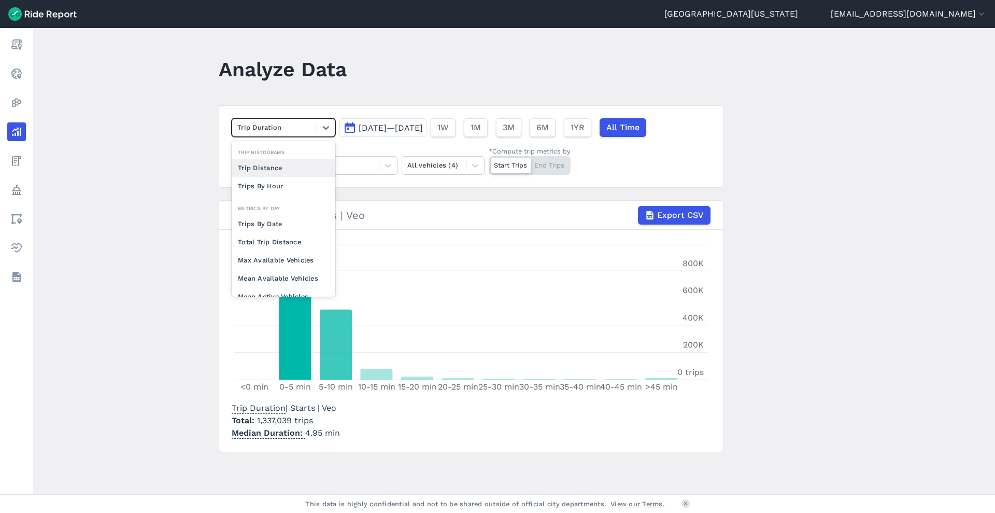
drag, startPoint x: 286, startPoint y: 120, endPoint x: 289, endPoint y: 174, distance: 54.6
click at [289, 137] on div "option Trip Duration, selected. option Trip Distance focused, 0 of 2. 10 result…" at bounding box center [284, 127] width 104 height 19
click at [290, 185] on div "Trips By Hour" at bounding box center [284, 186] width 104 height 18
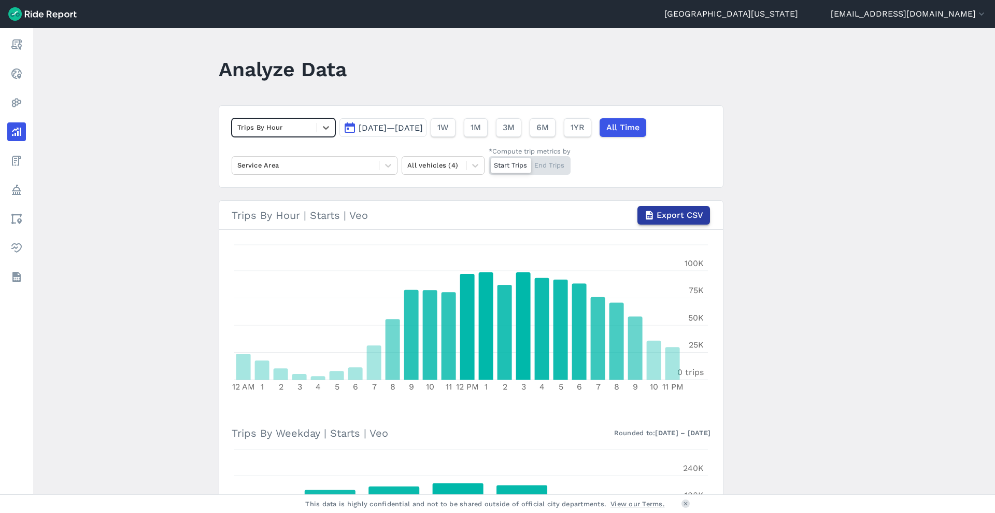
click at [397, 214] on span "Export CSV" at bounding box center [680, 215] width 47 height 12
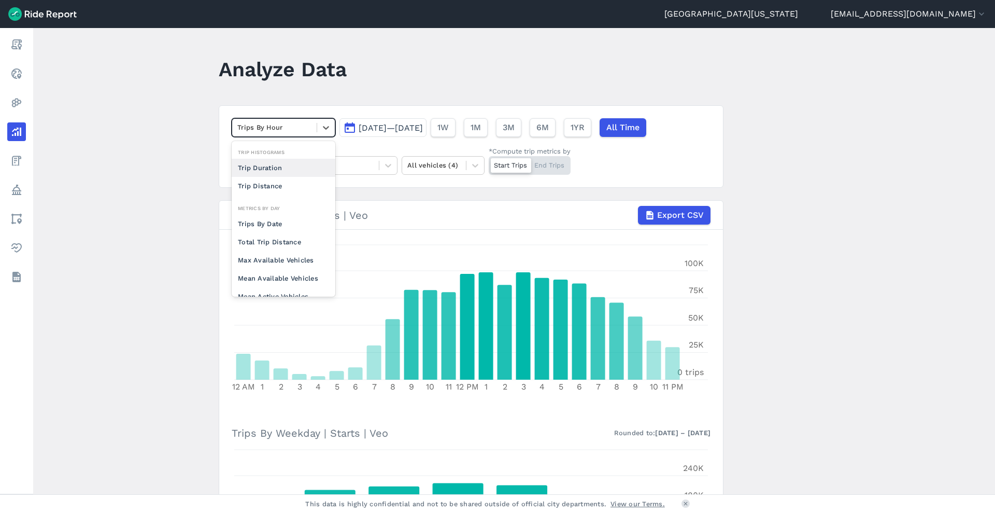
click at [285, 123] on div at bounding box center [274, 127] width 74 height 12
click at [286, 205] on div "Trips By Date" at bounding box center [284, 202] width 104 height 18
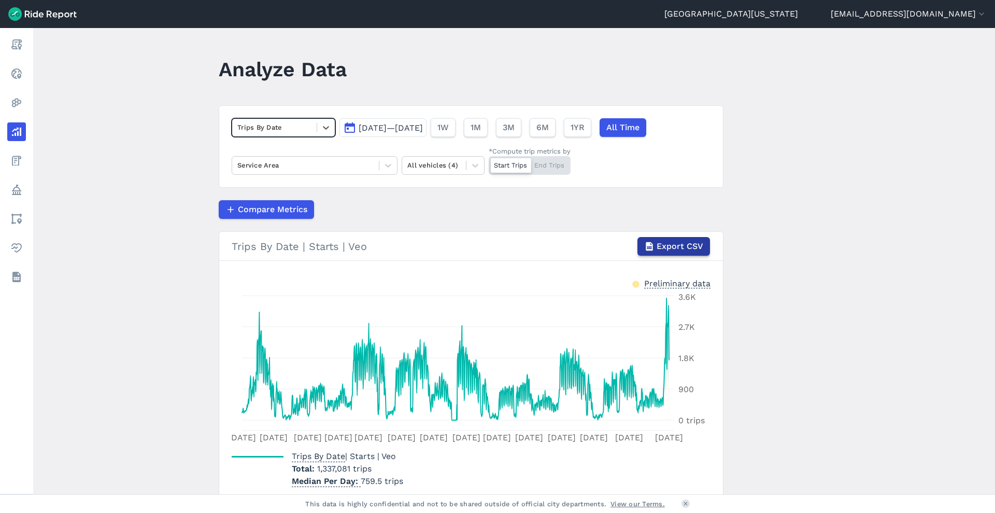
click at [397, 244] on span "Export CSV" at bounding box center [680, 246] width 47 height 12
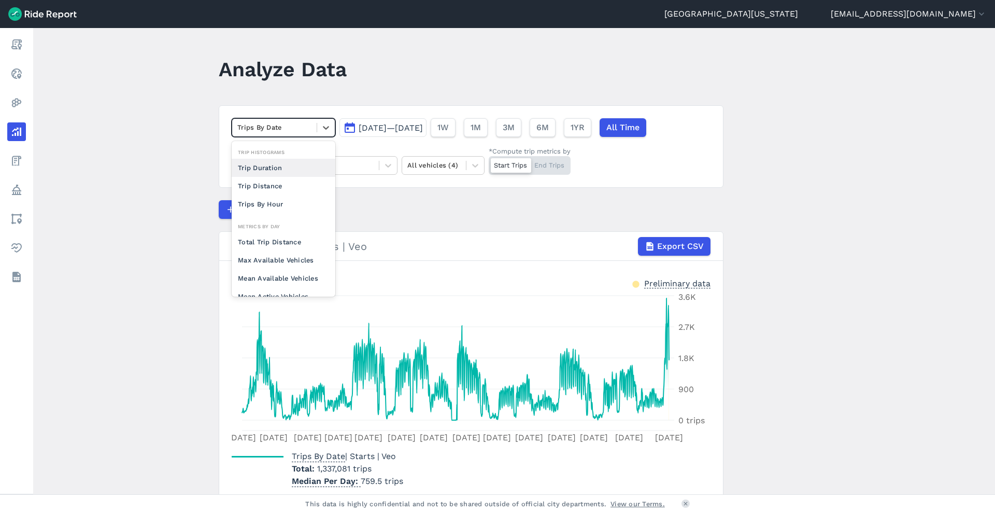
click at [272, 131] on div at bounding box center [274, 127] width 74 height 12
click at [286, 234] on div "Total Trip Distance" at bounding box center [284, 234] width 104 height 18
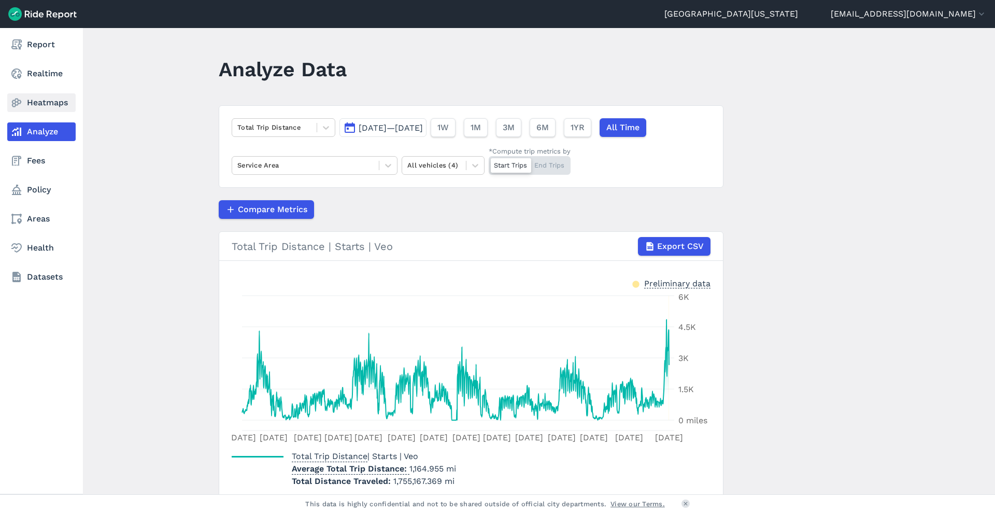
click at [10, 95] on link "Heatmaps" at bounding box center [41, 102] width 68 height 19
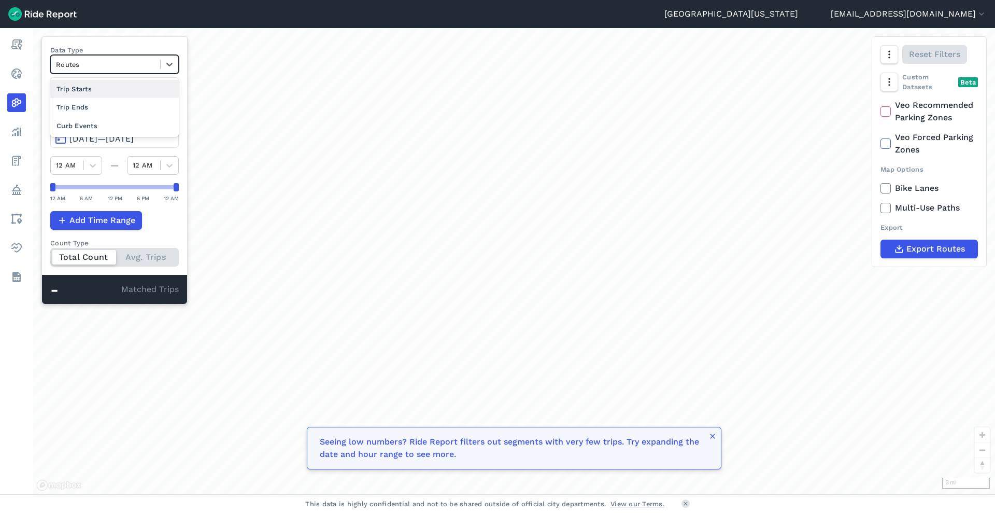
click at [138, 67] on div at bounding box center [105, 65] width 99 height 12
click at [146, 326] on div "loading" at bounding box center [514, 261] width 962 height 466
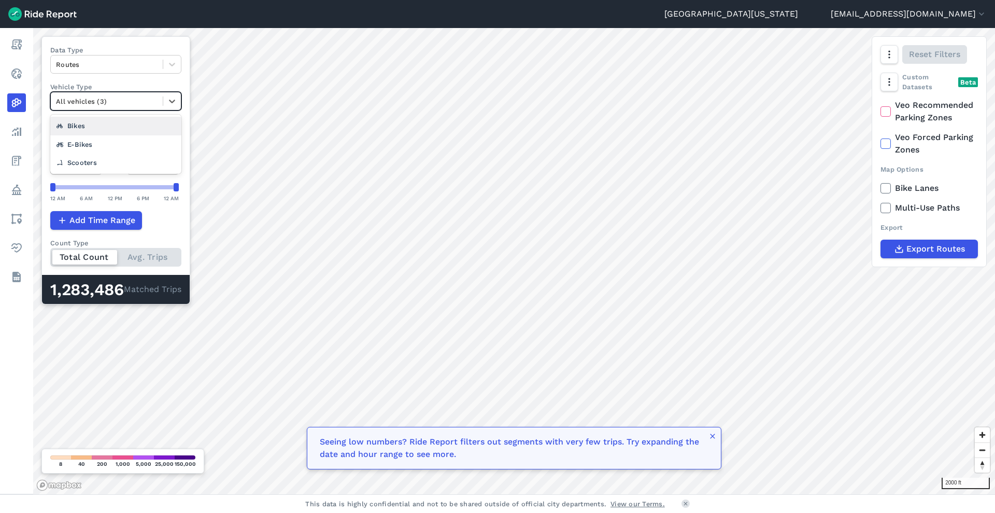
click at [110, 99] on div at bounding box center [107, 101] width 102 height 12
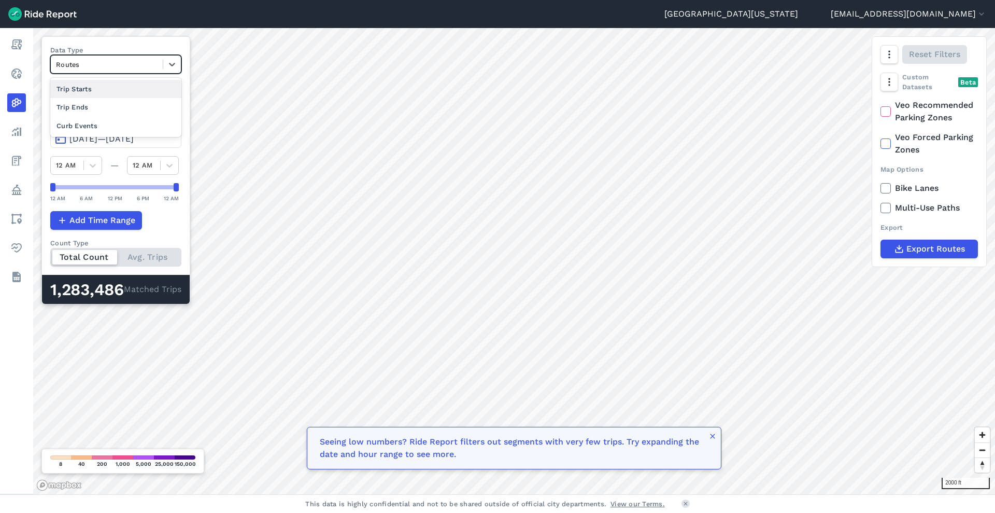
click at [115, 73] on div "Routes" at bounding box center [115, 64] width 131 height 19
click at [150, 251] on div "Total Count Avg. Trips" at bounding box center [115, 257] width 131 height 19
click at [50, 251] on input "Count Type Total Count Avg. Trips" at bounding box center [50, 251] width 0 height 7
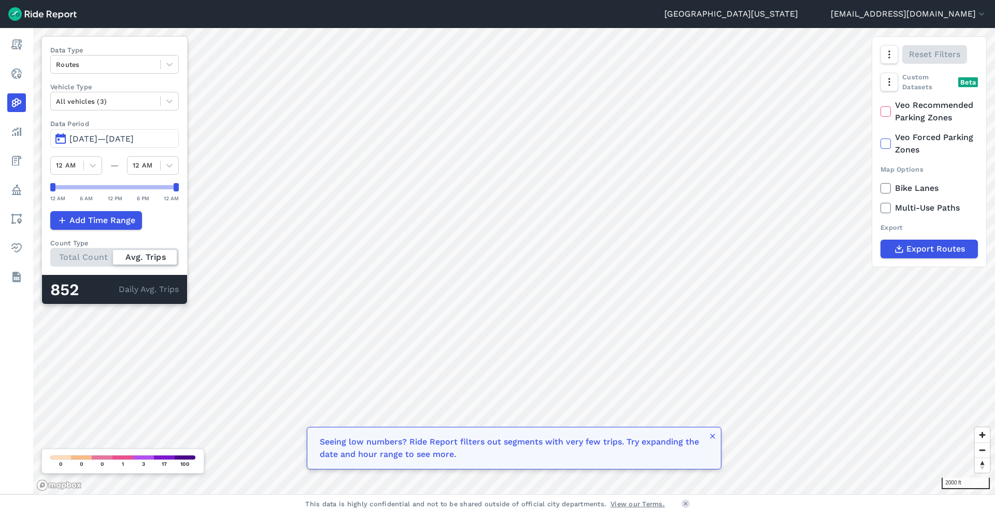
click at [88, 252] on div "Total Count Avg. Trips" at bounding box center [114, 257] width 129 height 19
click at [50, 252] on input "Count Type Total Count Avg. Trips" at bounding box center [50, 251] width 0 height 7
click at [397, 186] on label "Bike Lanes" at bounding box center [929, 188] width 97 height 12
click at [397, 186] on input "Bike Lanes" at bounding box center [881, 185] width 0 height 7
click at [397, 186] on label "Bike Lanes" at bounding box center [929, 188] width 97 height 12
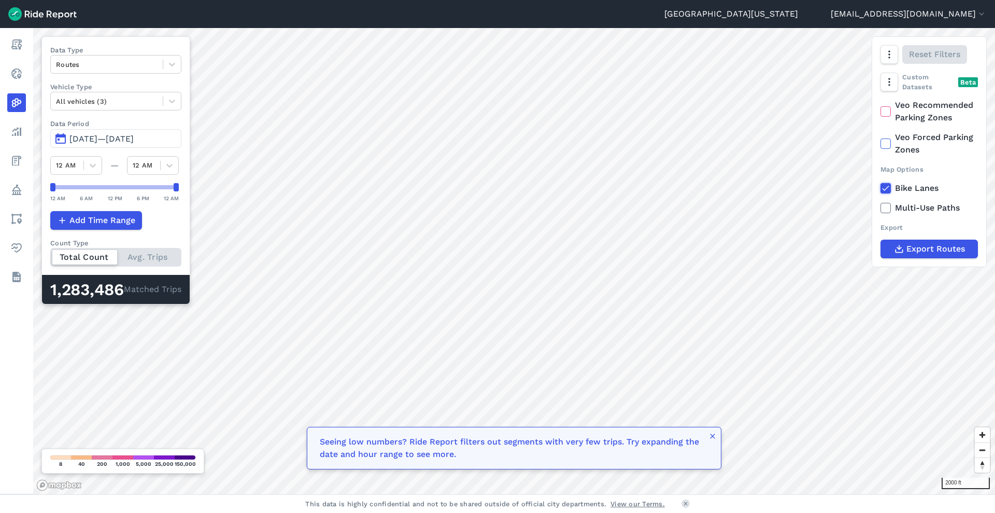
click at [397, 186] on input "Bike Lanes" at bounding box center [881, 185] width 0 height 7
click at [397, 186] on label "Bike Lanes" at bounding box center [929, 188] width 97 height 12
click at [397, 186] on input "Bike Lanes" at bounding box center [881, 185] width 0 height 7
click at [397, 186] on label "Bike Lanes" at bounding box center [929, 188] width 97 height 12
click at [397, 186] on input "Bike Lanes" at bounding box center [881, 185] width 0 height 7
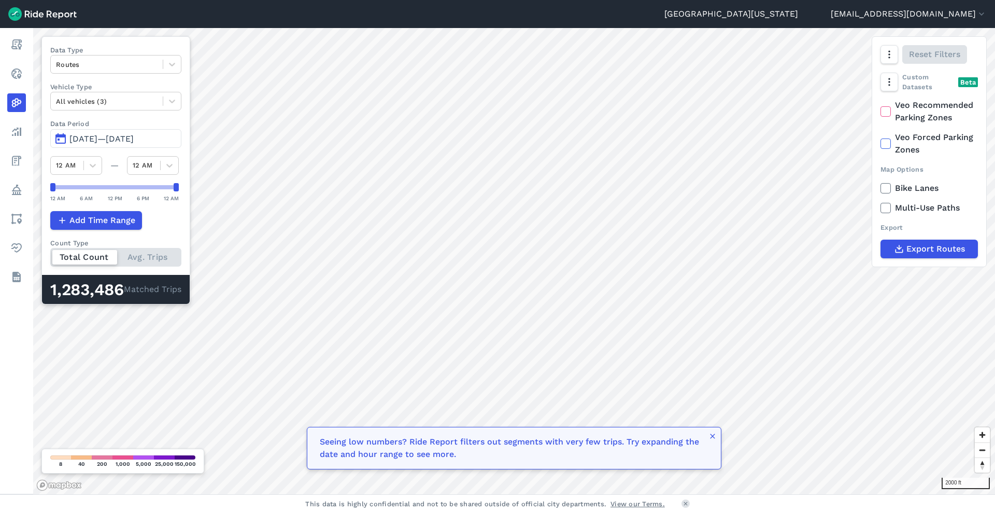
click at [397, 210] on label "Multi-Use Paths" at bounding box center [929, 208] width 97 height 12
click at [397, 208] on input "Multi-Use Paths" at bounding box center [881, 205] width 0 height 7
click at [397, 210] on label "Multi-Use Paths" at bounding box center [929, 208] width 97 height 12
click at [397, 208] on input "Multi-Use Paths" at bounding box center [881, 205] width 0 height 7
click at [397, 210] on label "Multi-Use Paths" at bounding box center [929, 208] width 97 height 12
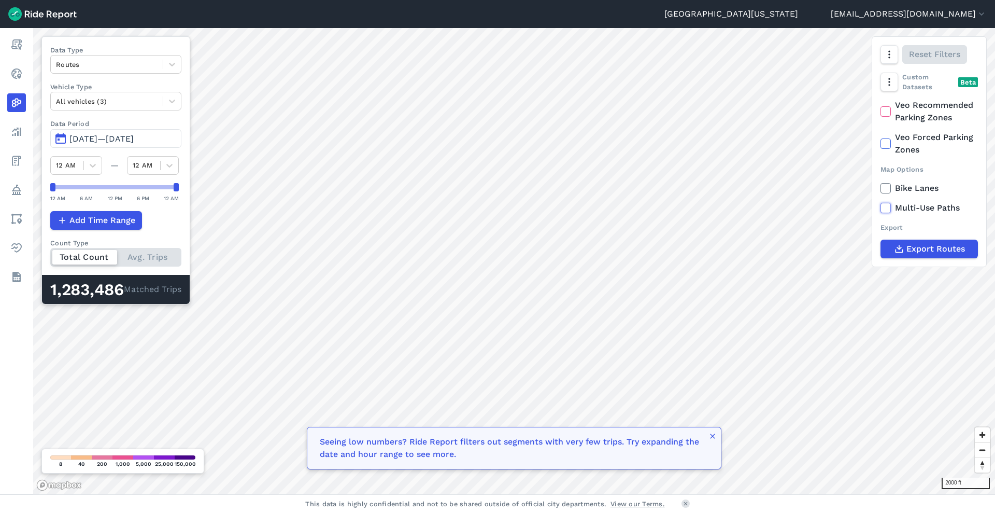
click at [397, 208] on input "Multi-Use Paths" at bounding box center [881, 205] width 0 height 7
click at [397, 202] on label "Multi-Use Paths" at bounding box center [929, 208] width 97 height 12
click at [397, 202] on input "Multi-Use Paths" at bounding box center [881, 205] width 0 height 7
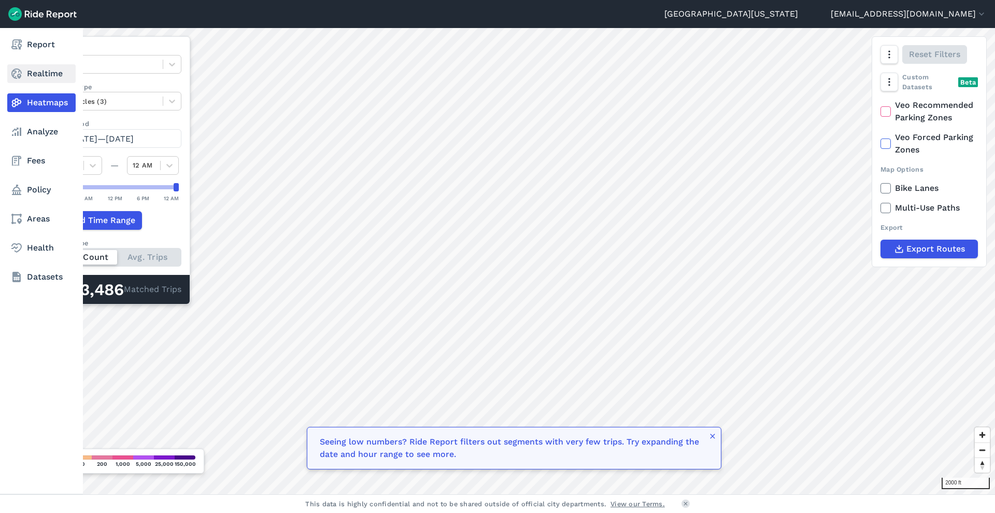
click at [7, 73] on link "Realtime" at bounding box center [41, 73] width 68 height 19
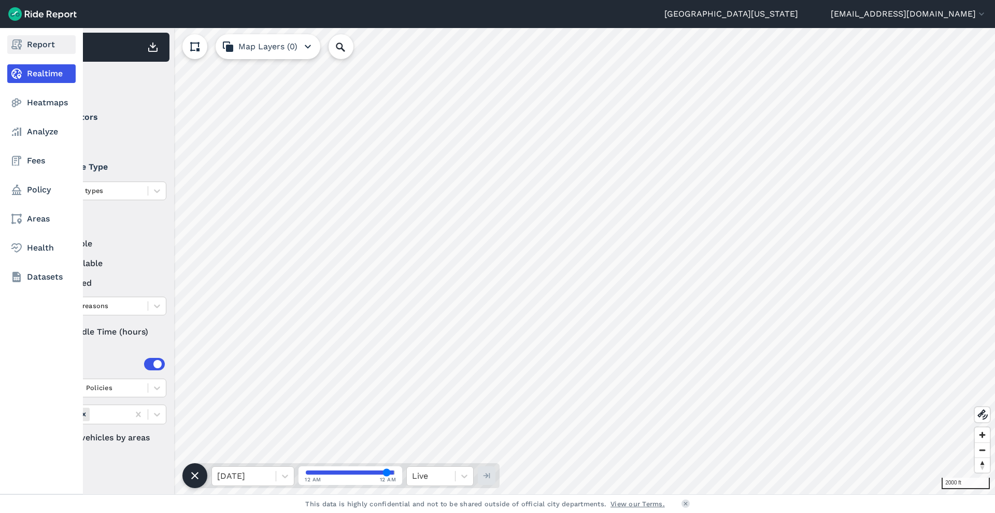
click at [19, 43] on use at bounding box center [16, 44] width 10 height 10
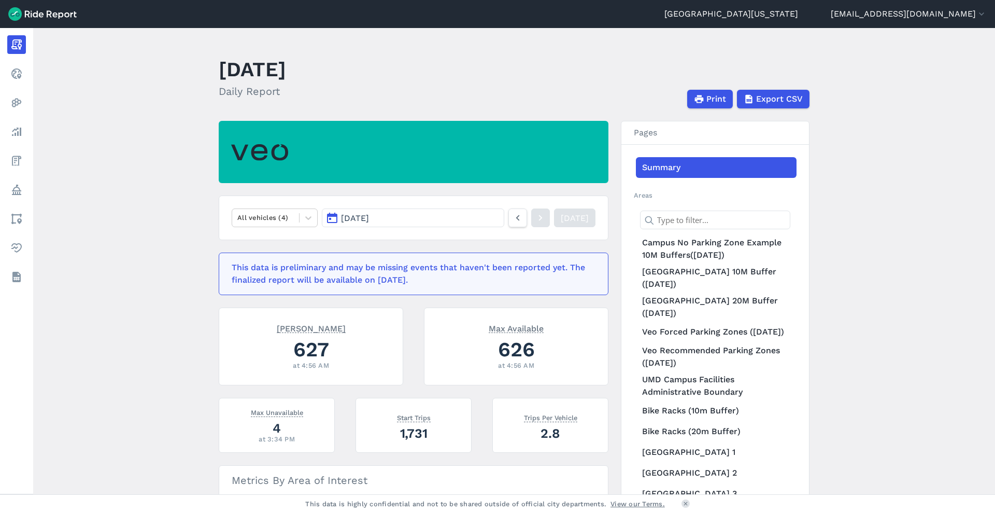
click at [34, 15] on img at bounding box center [42, 13] width 68 height 13
click at [397, 8] on link "[GEOGRAPHIC_DATA][US_STATE]" at bounding box center [732, 14] width 134 height 12
click at [397, 12] on button "[EMAIL_ADDRESS][DOMAIN_NAME]" at bounding box center [909, 14] width 156 height 12
click at [397, 134] on div at bounding box center [497, 256] width 995 height 513
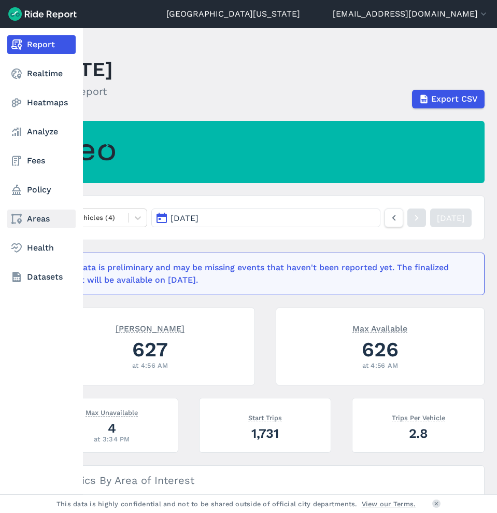
click at [43, 218] on link "Areas" at bounding box center [41, 218] width 68 height 19
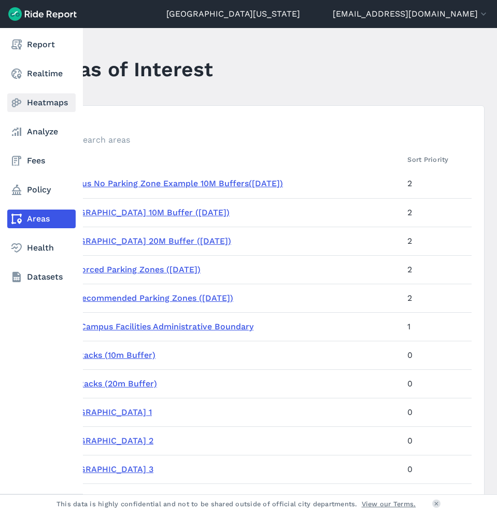
click at [14, 107] on icon at bounding box center [16, 102] width 12 height 12
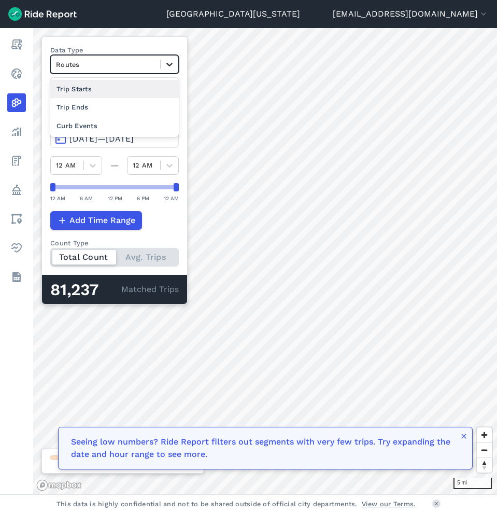
click at [178, 67] on div at bounding box center [170, 64] width 18 height 18
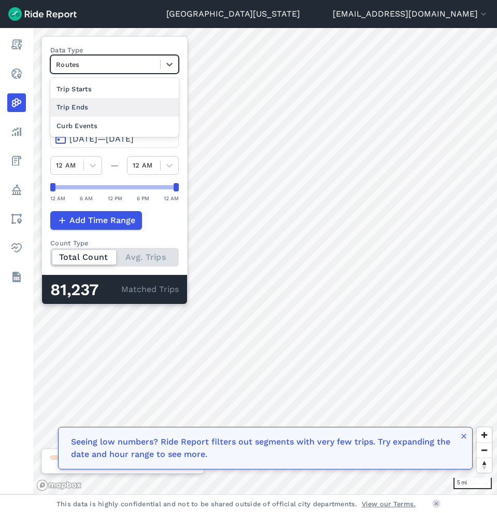
click at [160, 112] on div "Trip Ends" at bounding box center [114, 107] width 129 height 18
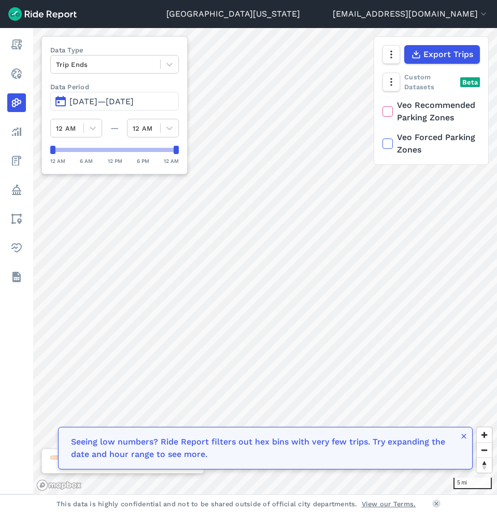
click at [397, 111] on label "Veo Recommended Parking Zones" at bounding box center [431, 111] width 97 height 25
click at [383, 106] on input "Veo Recommended Parking Zones" at bounding box center [383, 102] width 0 height 7
click at [397, 410] on span "Zoom in" at bounding box center [484, 434] width 15 height 15
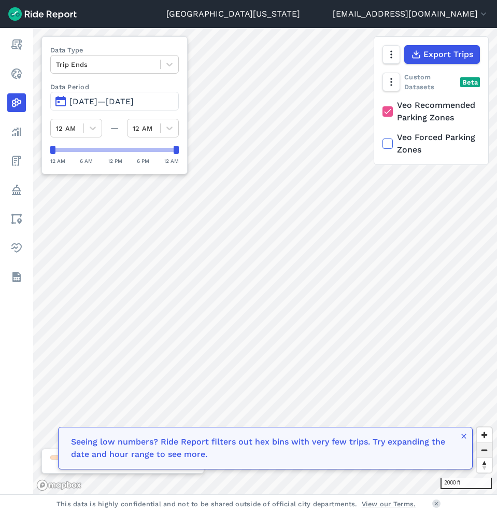
click at [397, 410] on span "Zoom out" at bounding box center [484, 450] width 15 height 15
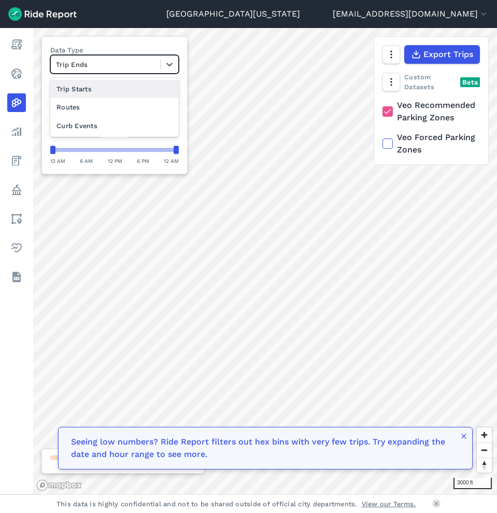
click at [92, 59] on div at bounding box center [105, 65] width 99 height 12
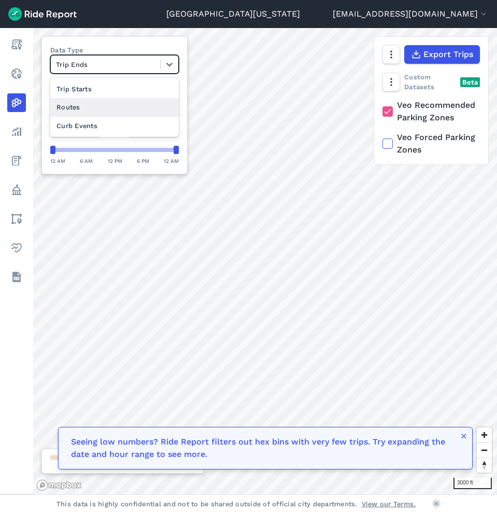
click at [93, 102] on div "Routes" at bounding box center [114, 107] width 129 height 18
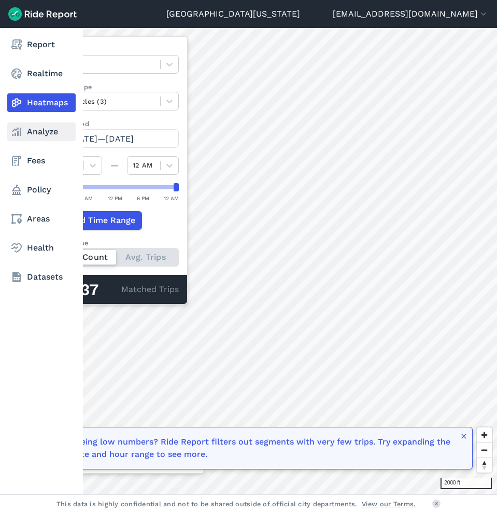
click at [24, 128] on link "Analyze" at bounding box center [41, 131] width 68 height 19
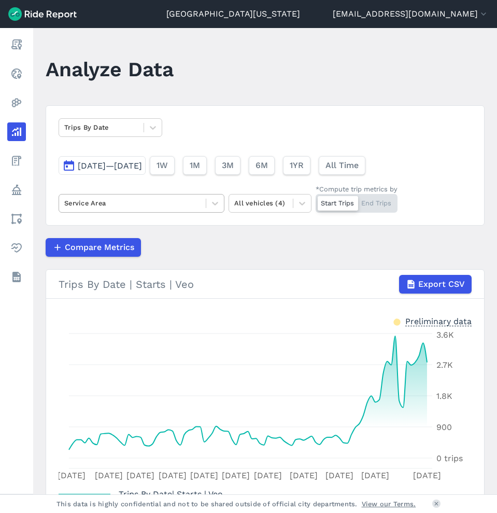
click at [182, 197] on div at bounding box center [132, 203] width 136 height 12
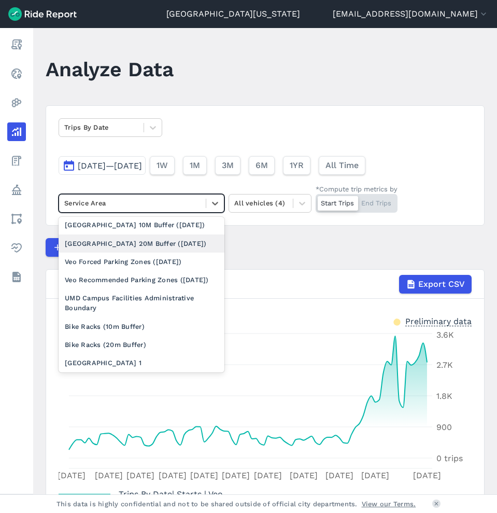
scroll to position [34, 0]
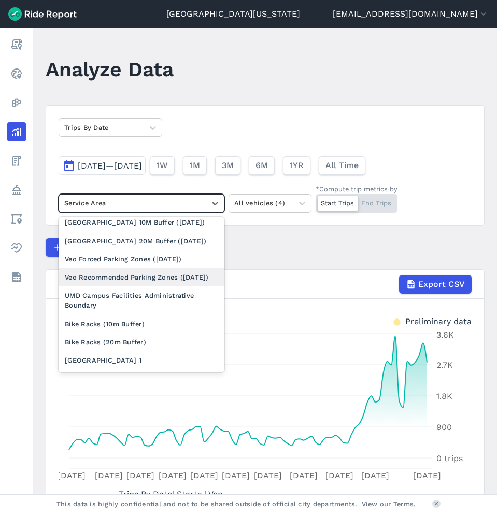
click at [185, 286] on div "Veo Recommended Parking Zones ([DATE])" at bounding box center [142, 277] width 166 height 18
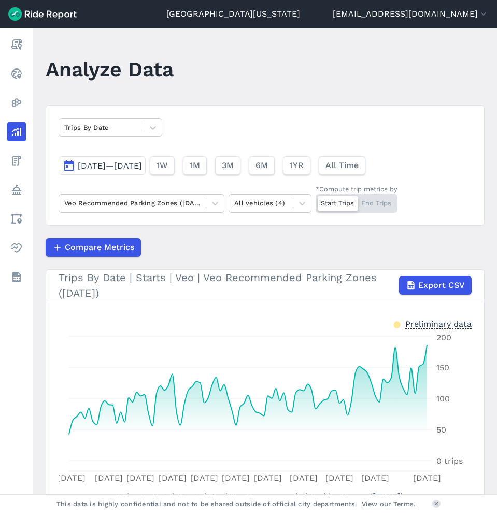
click at [157, 193] on div "Trips By Date [DATE]—[DATE] 1W 1M 3M 6M 1YR All Time Veo Recommended Parking Zo…" at bounding box center [265, 165] width 439 height 120
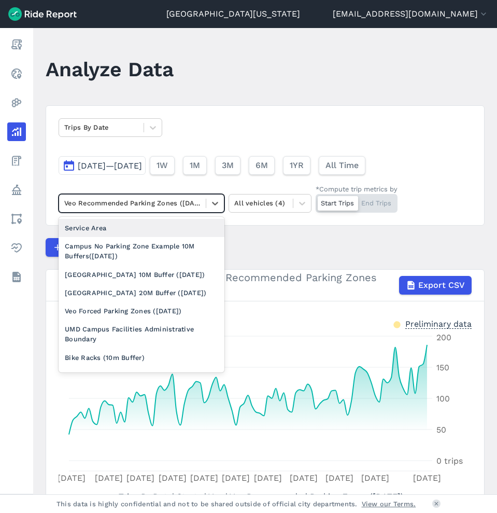
click at [161, 209] on div "Veo Recommended Parking Zones ([DATE])" at bounding box center [132, 203] width 147 height 16
click at [161, 235] on div "Service Area" at bounding box center [142, 228] width 166 height 18
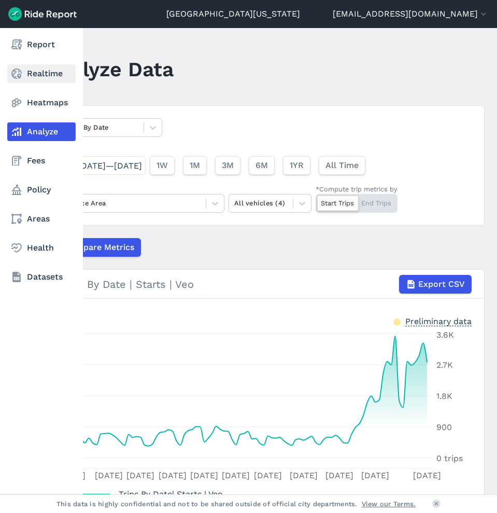
click at [35, 66] on link "Realtime" at bounding box center [41, 73] width 68 height 19
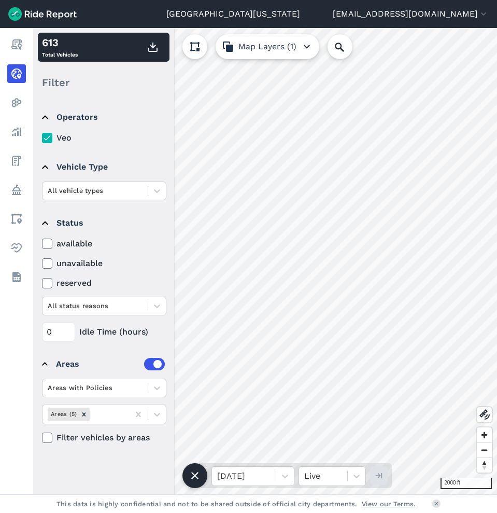
click at [290, 48] on button "Map Layers (1)" at bounding box center [268, 46] width 104 height 25
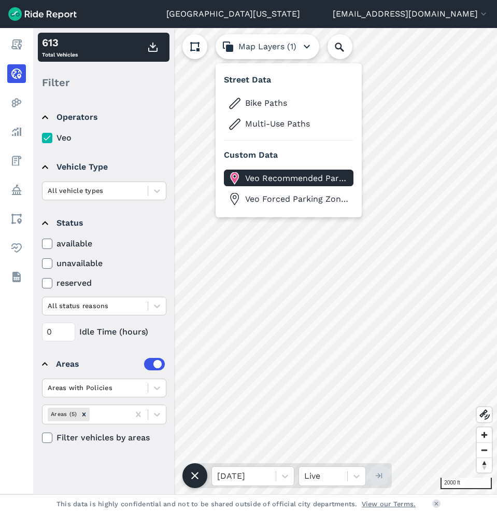
click at [303, 176] on span "Veo Recommended Parking Zones" at bounding box center [297, 178] width 104 height 12
click at [325, 173] on span "Veo Recommended Parking Zones" at bounding box center [297, 178] width 104 height 12
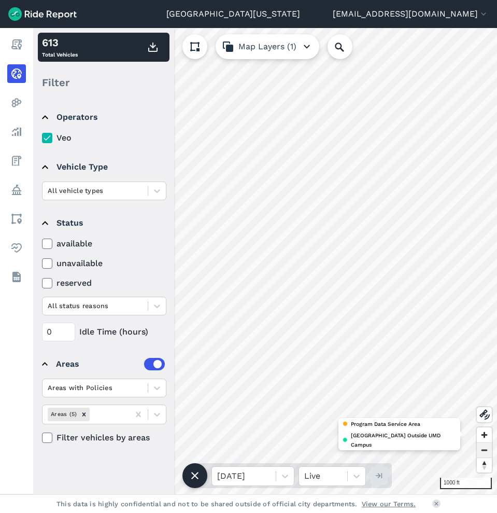
click at [397, 410] on span "Zoom out" at bounding box center [484, 450] width 15 height 15
click at [254, 49] on button "Map Layers (1)" at bounding box center [268, 46] width 104 height 25
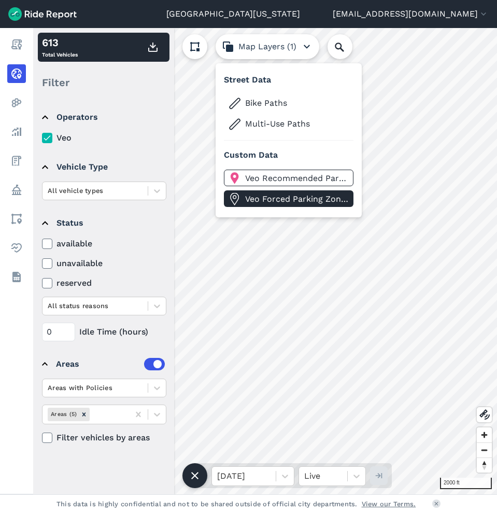
click at [292, 200] on span "Veo Forced Parking Zones" at bounding box center [297, 199] width 104 height 12
click at [397, 410] on span "Zoom in" at bounding box center [484, 434] width 15 height 15
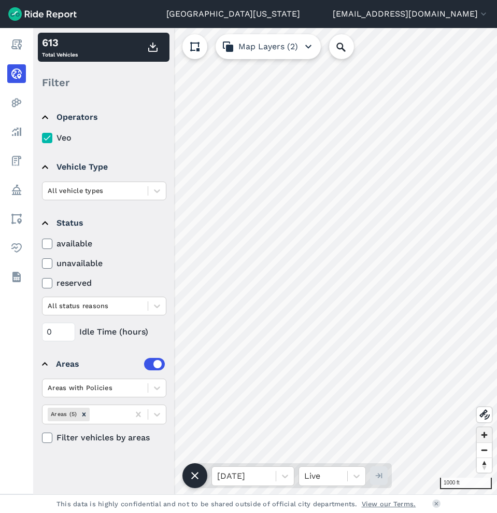
click at [397, 410] on span "Zoom in" at bounding box center [484, 434] width 15 height 15
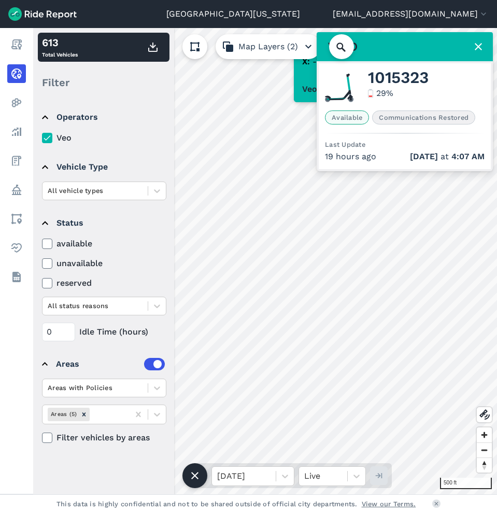
click at [397, 44] on icon at bounding box center [478, 46] width 12 height 12
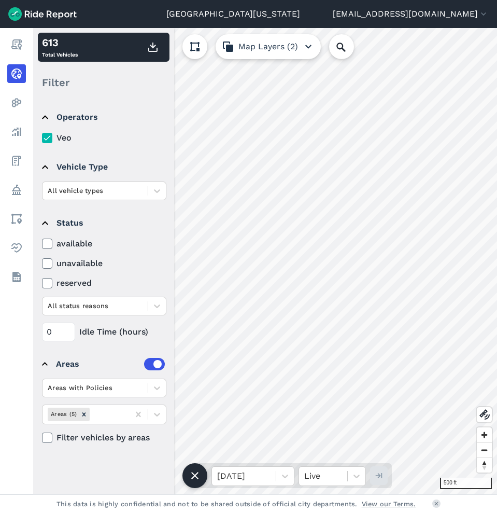
click at [50, 139] on icon at bounding box center [47, 138] width 9 height 10
click at [42, 138] on input "Veo" at bounding box center [42, 135] width 0 height 7
click at [50, 139] on icon at bounding box center [47, 138] width 9 height 10
click at [42, 138] on input "Veo" at bounding box center [42, 135] width 0 height 7
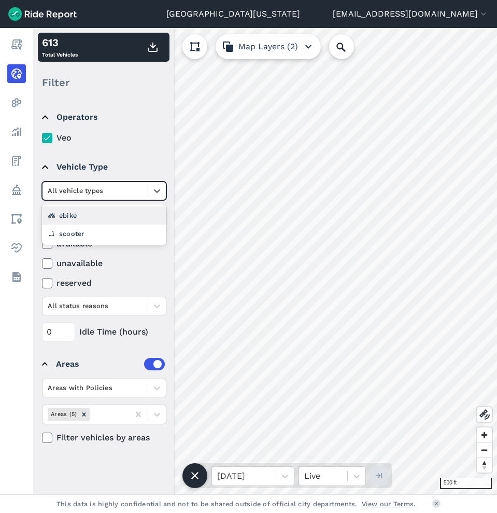
click at [57, 187] on div at bounding box center [95, 191] width 95 height 12
click at [397, 410] on span "Zoom out" at bounding box center [484, 450] width 15 height 15
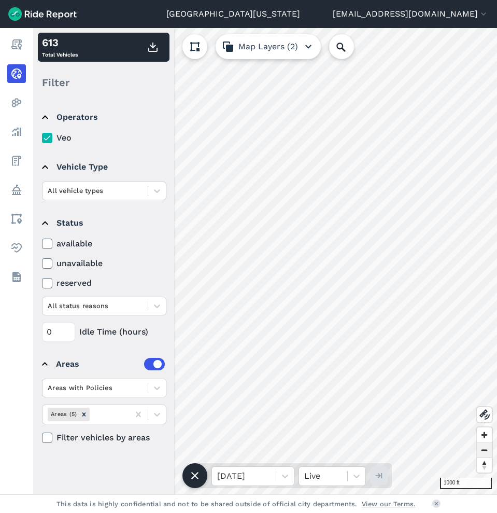
click at [397, 410] on span "Zoom out" at bounding box center [484, 450] width 15 height 15
click at [397, 410] on span "Zoom in" at bounding box center [484, 434] width 15 height 15
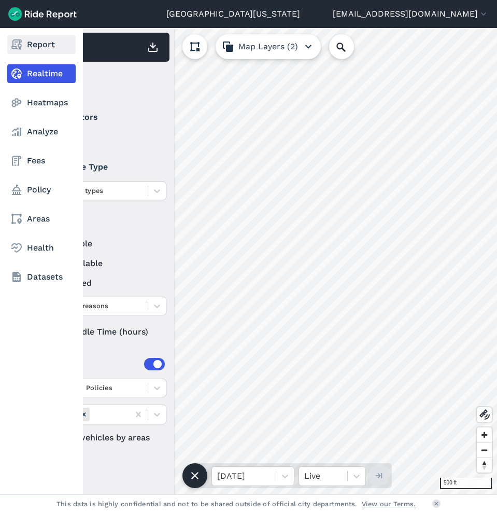
click at [25, 50] on link "Report" at bounding box center [41, 44] width 68 height 19
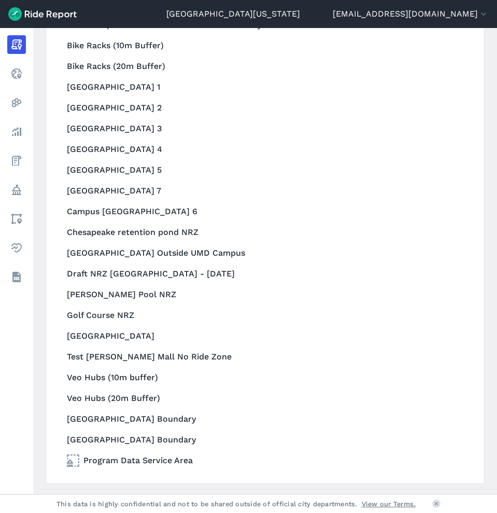
scroll to position [978, 0]
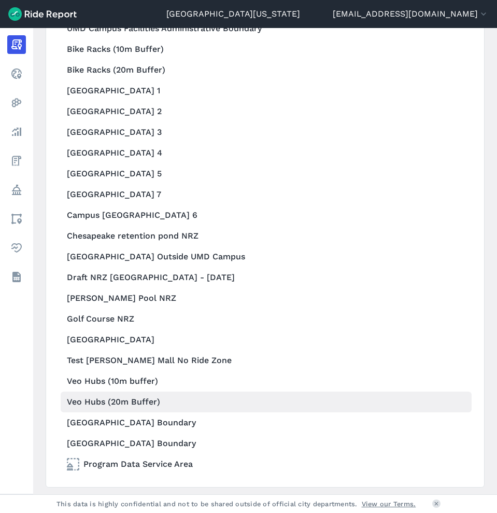
click at [137, 399] on link "Veo Hubs (20m Buffer)" at bounding box center [266, 401] width 411 height 21
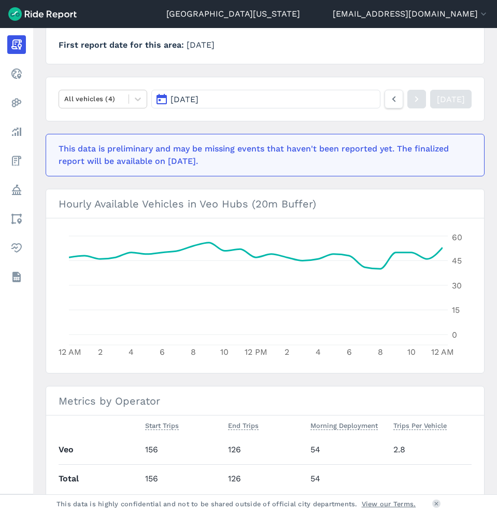
scroll to position [143, 0]
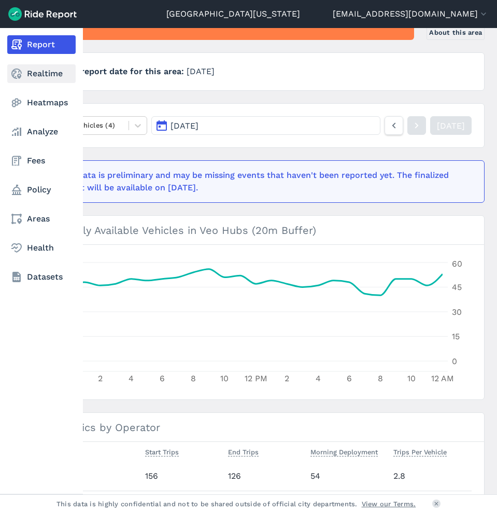
click at [23, 69] on link "Realtime" at bounding box center [41, 73] width 68 height 19
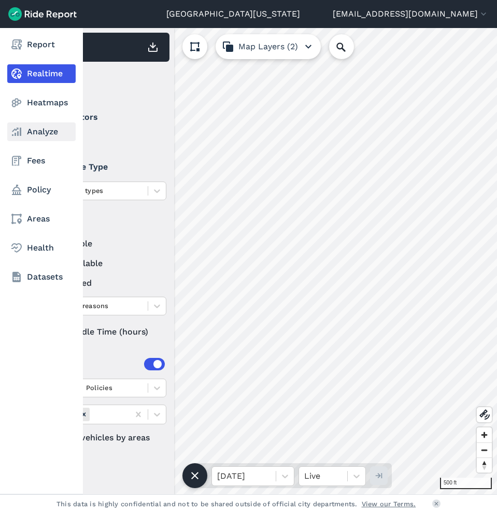
click at [25, 137] on link "Analyze" at bounding box center [41, 131] width 68 height 19
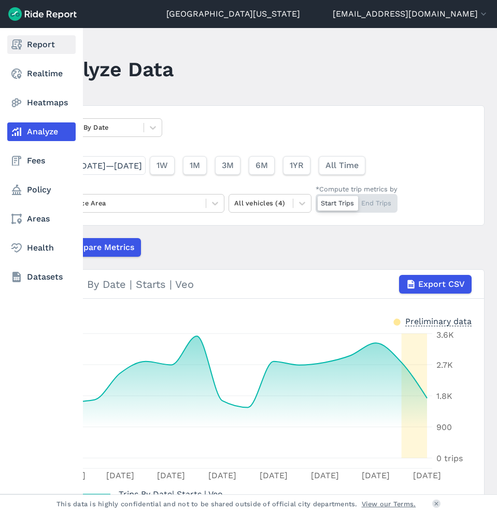
click at [22, 47] on icon at bounding box center [16, 44] width 12 height 12
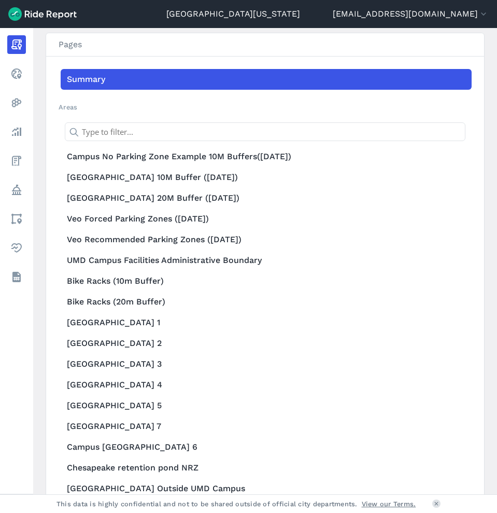
scroll to position [749, 0]
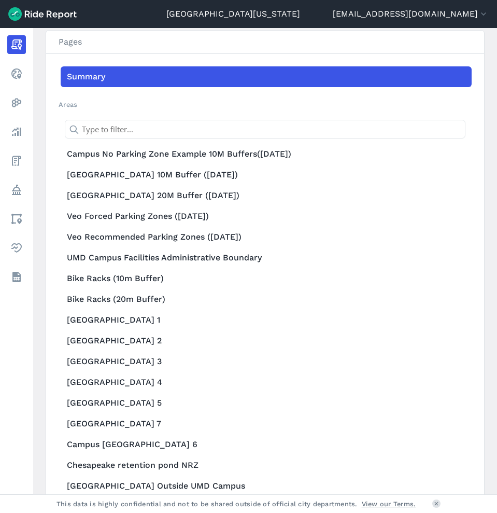
click at [168, 73] on link "Summary" at bounding box center [266, 76] width 411 height 21
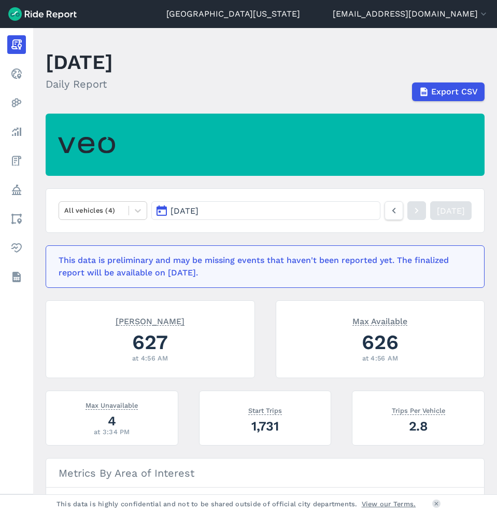
scroll to position [0, 0]
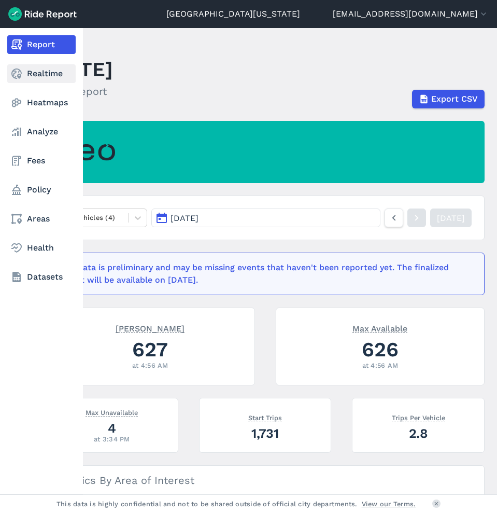
click at [10, 65] on link "Realtime" at bounding box center [41, 73] width 68 height 19
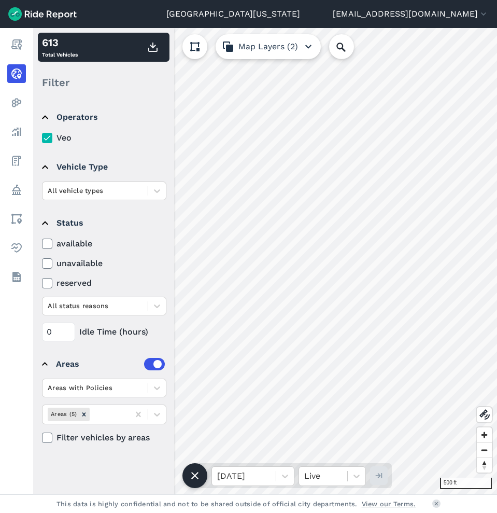
click at [261, 53] on button "Map Layers (2)" at bounding box center [268, 46] width 105 height 25
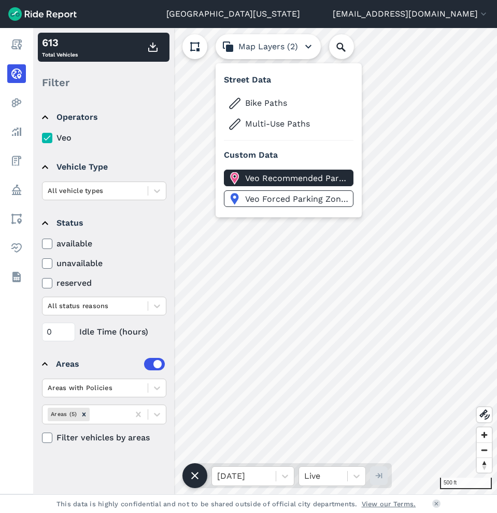
click at [274, 184] on span "Veo Recommended Parking Zones" at bounding box center [297, 178] width 104 height 12
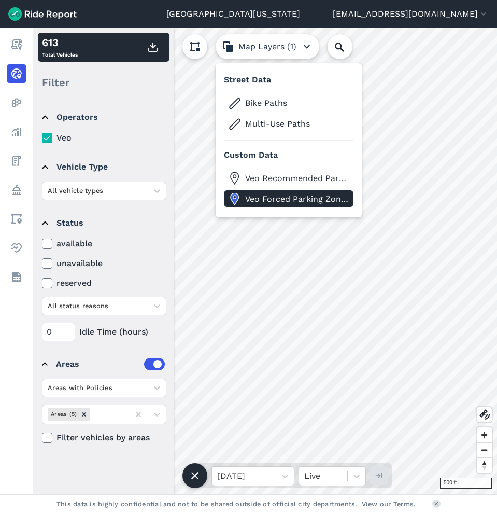
click at [275, 195] on span "Veo Forced Parking Zones" at bounding box center [297, 199] width 104 height 12
click at [285, 44] on button "Map Layers (0)" at bounding box center [268, 46] width 105 height 25
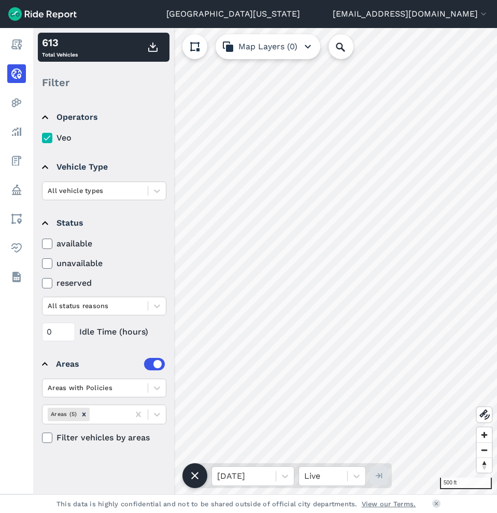
click at [187, 42] on button at bounding box center [194, 46] width 25 height 25
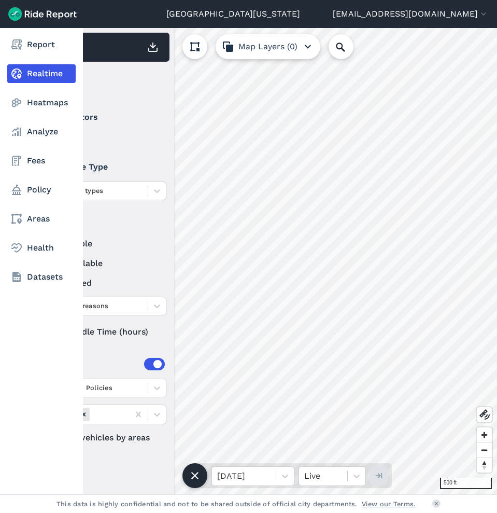
click at [24, 92] on nav "Report Realtime Heatmaps Analyze Fees Policy Areas Health Datasets" at bounding box center [41, 160] width 83 height 265
click at [26, 100] on link "Heatmaps" at bounding box center [41, 102] width 68 height 19
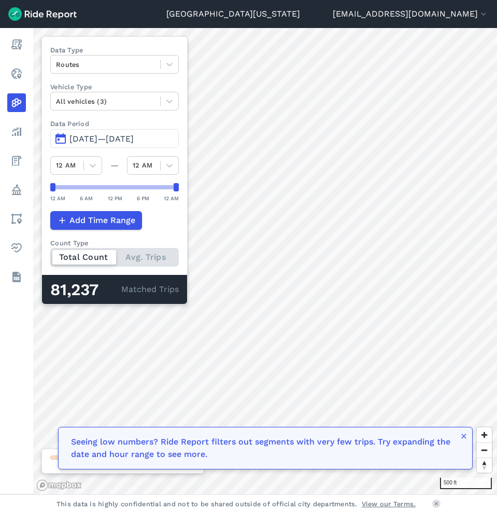
click at [150, 240] on div "500 ft Data Type Routes Vehicle Type All vehicles (3) Data Period Jun 15, 2025—…" at bounding box center [265, 261] width 464 height 466
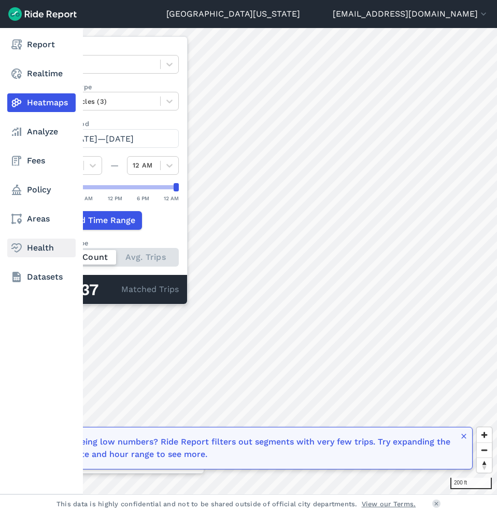
click at [55, 251] on link "Health" at bounding box center [41, 247] width 68 height 19
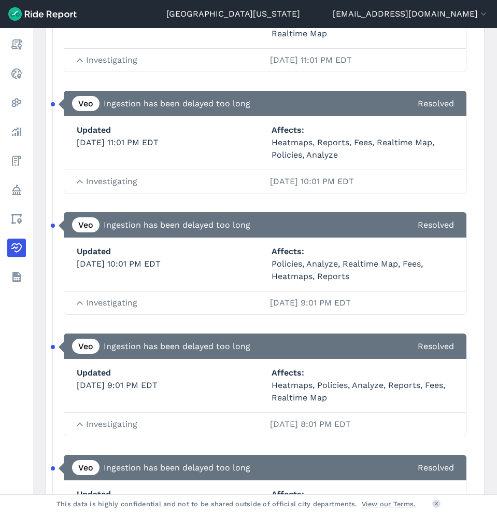
scroll to position [3831, 0]
